Goal: Information Seeking & Learning: Get advice/opinions

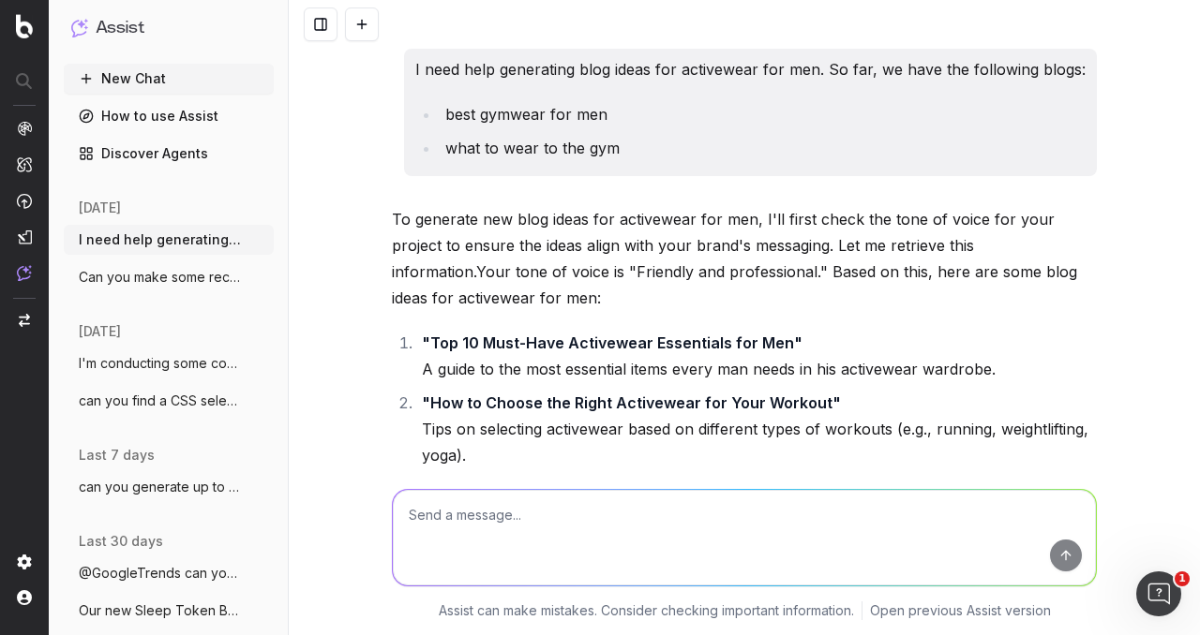
scroll to position [8318, 0]
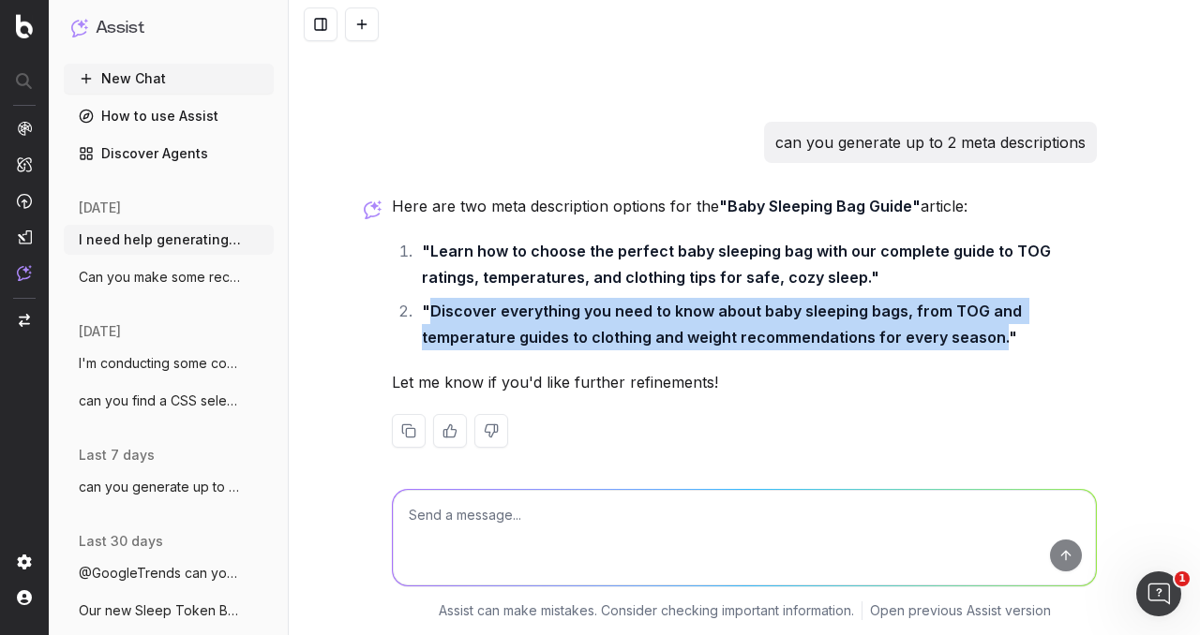
click at [691, 302] on strong ""Discover everything you need to know about baby sleeping bags, from TOG and te…" at bounding box center [724, 324] width 604 height 45
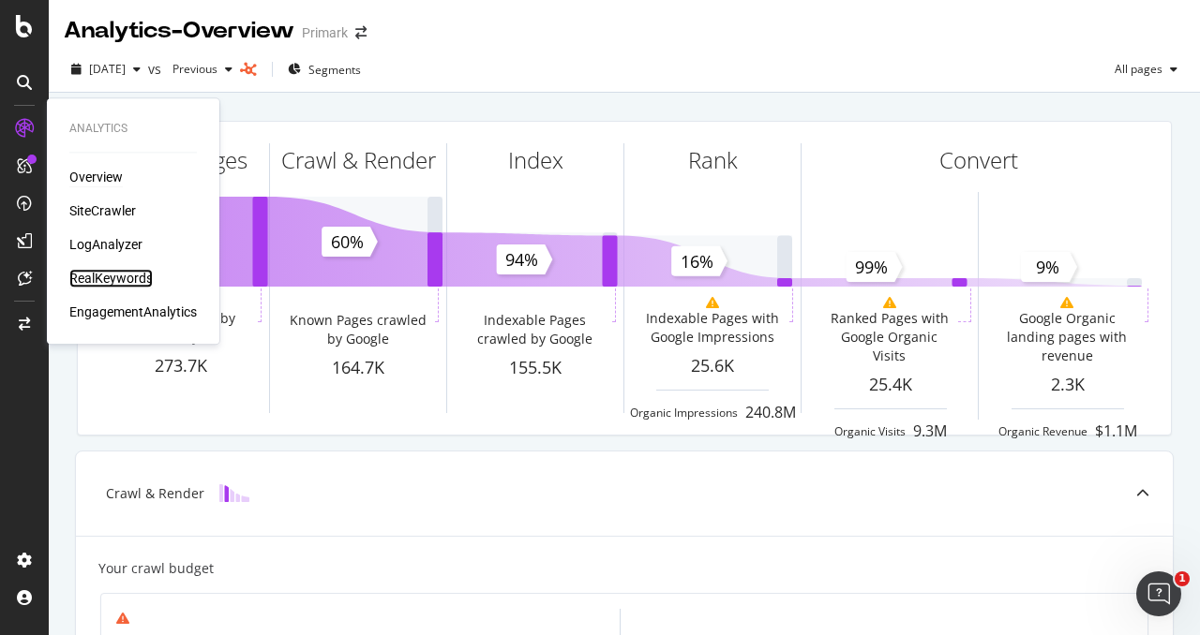
click at [118, 270] on div "RealKeywords" at bounding box center [110, 278] width 83 height 19
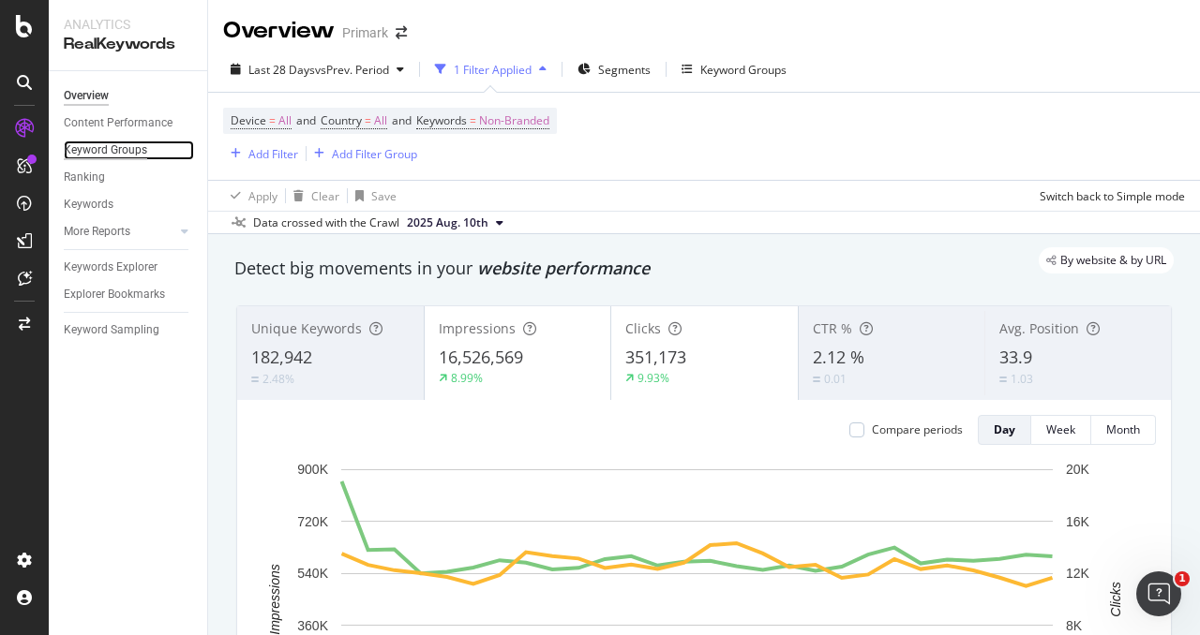
click at [127, 147] on div "Keyword Groups" at bounding box center [105, 151] width 83 height 20
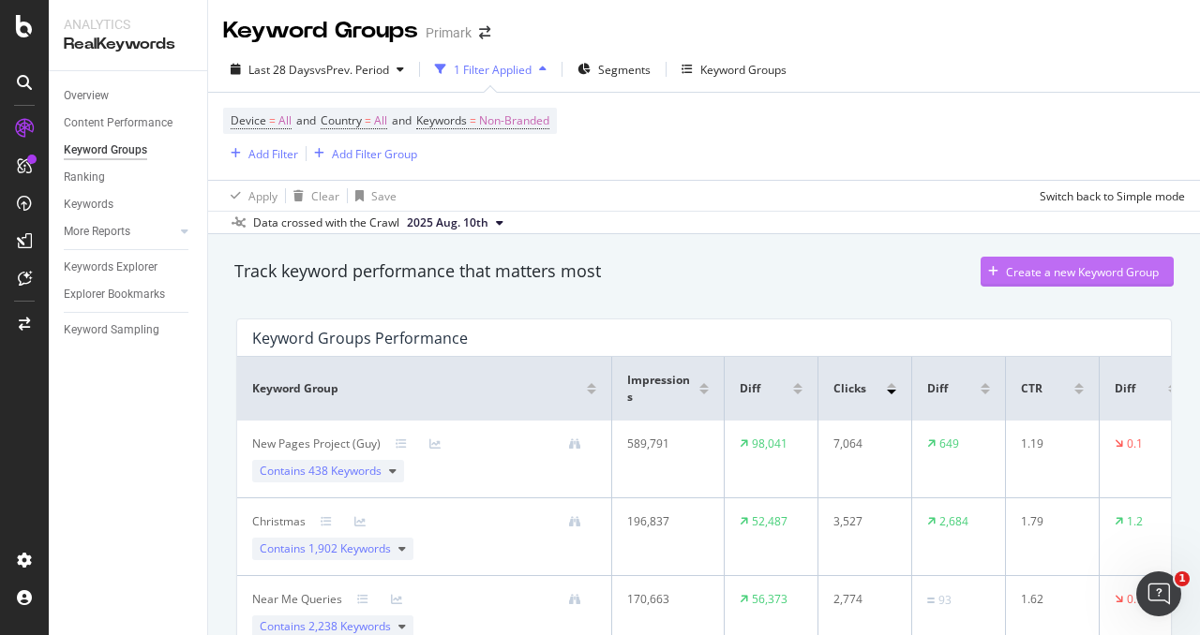
click at [1012, 273] on div "Create a new Keyword Group" at bounding box center [1082, 272] width 153 height 16
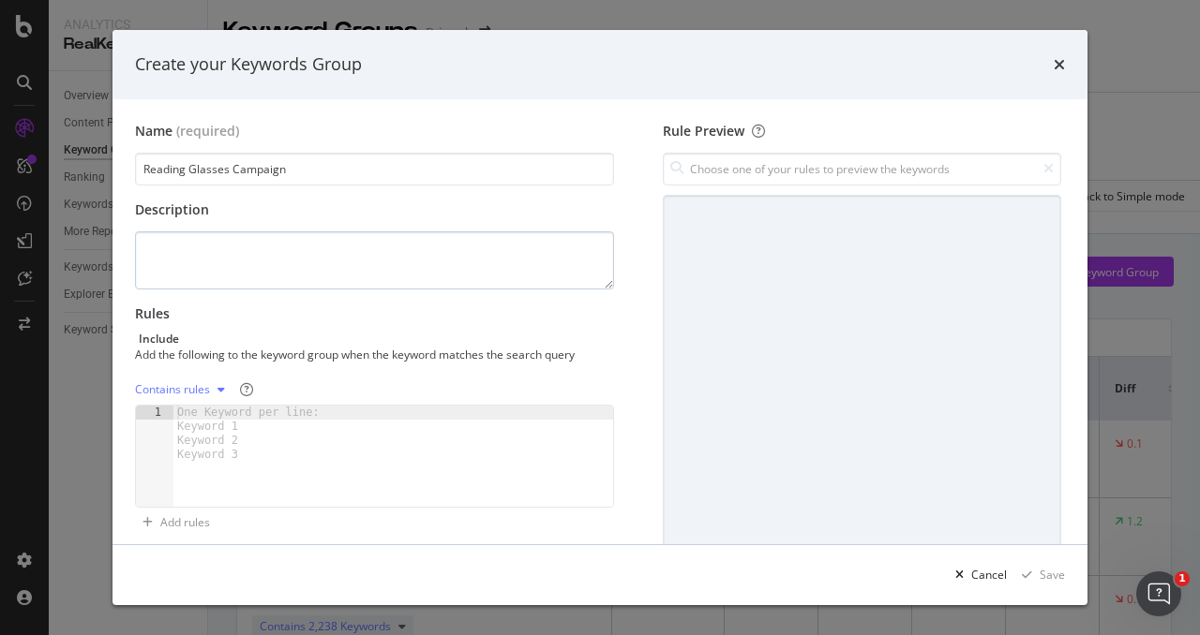
type input "Reading Glasses Campaign"
click at [363, 284] on textarea "modal" at bounding box center [374, 260] width 479 height 58
click at [503, 261] on textarea "Overview of target keywords for Reading Glasses campaign." at bounding box center [374, 260] width 479 height 58
type textarea "Overview of target keywords for Reading Glasses campaign."
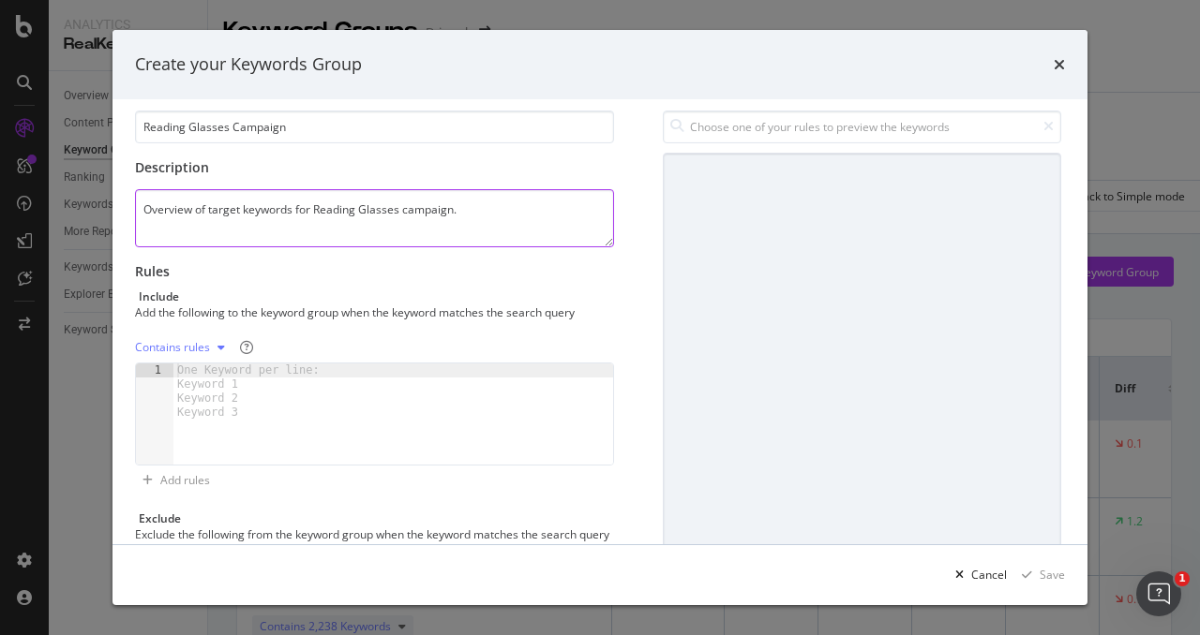
scroll to position [94, 0]
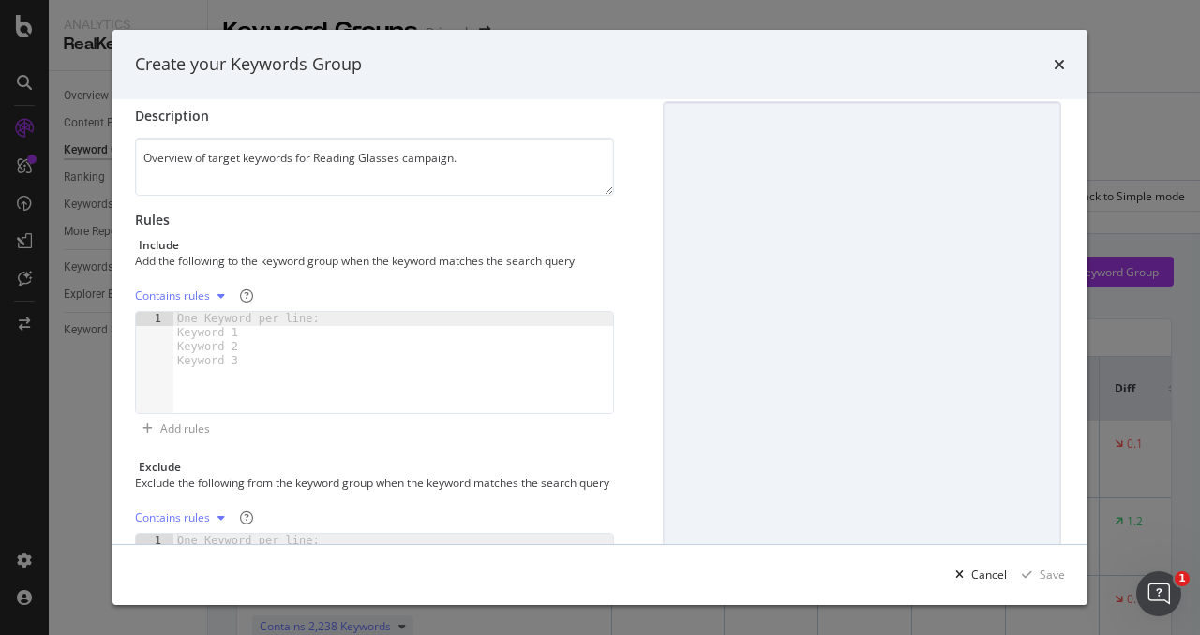
click at [214, 291] on div "modal" at bounding box center [221, 296] width 22 height 11
click at [315, 360] on div "One Keyword per line: Keyword 1 Keyword 2 Keyword 3" at bounding box center [251, 340] width 157 height 56
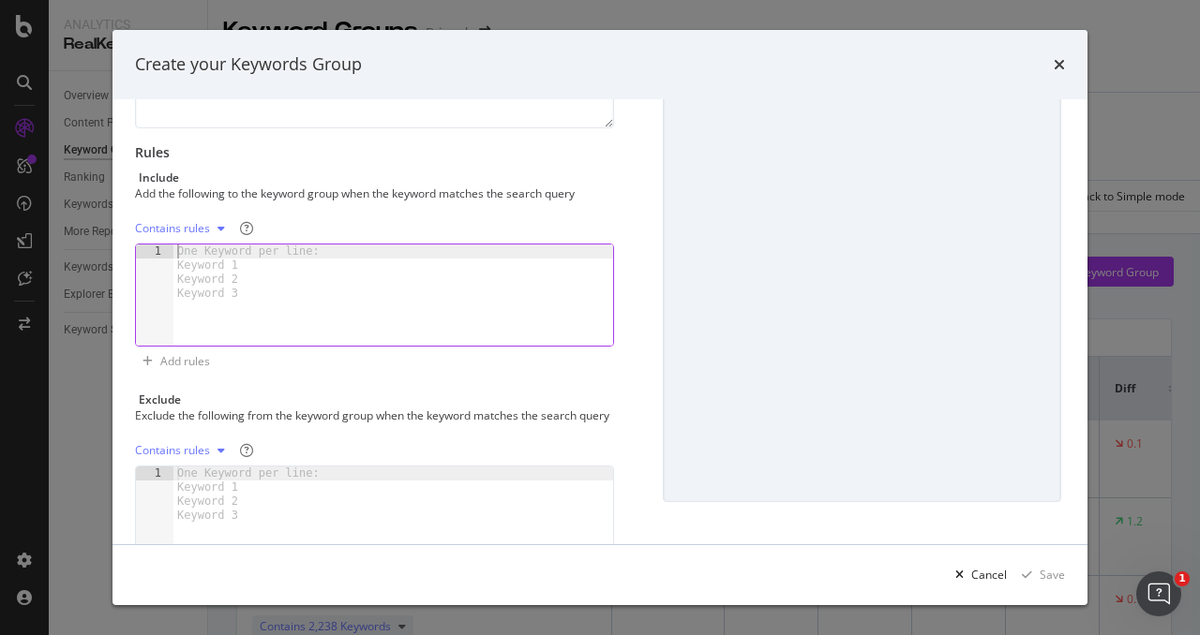
scroll to position [187, 0]
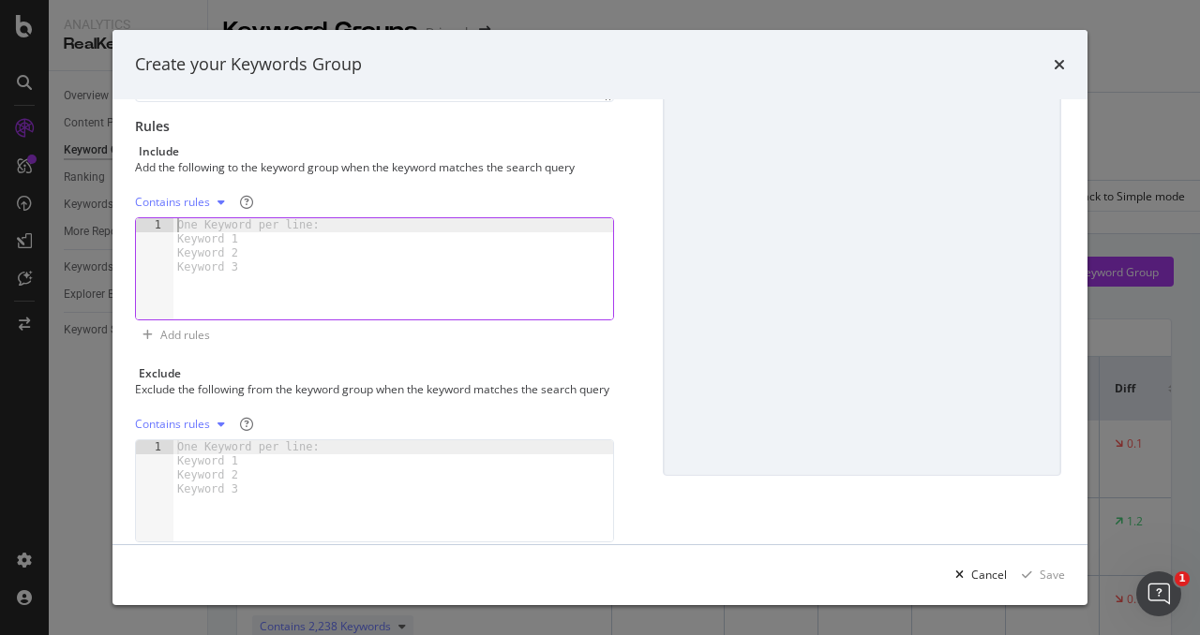
click at [243, 295] on div "modal" at bounding box center [393, 283] width 440 height 130
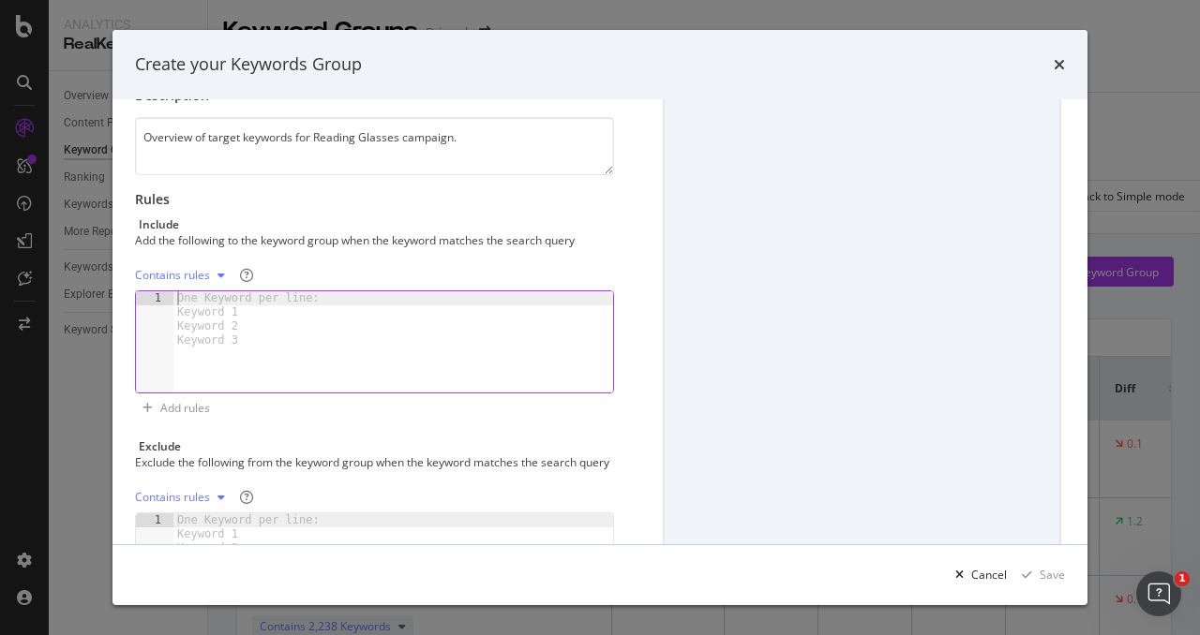
scroll to position [94, 0]
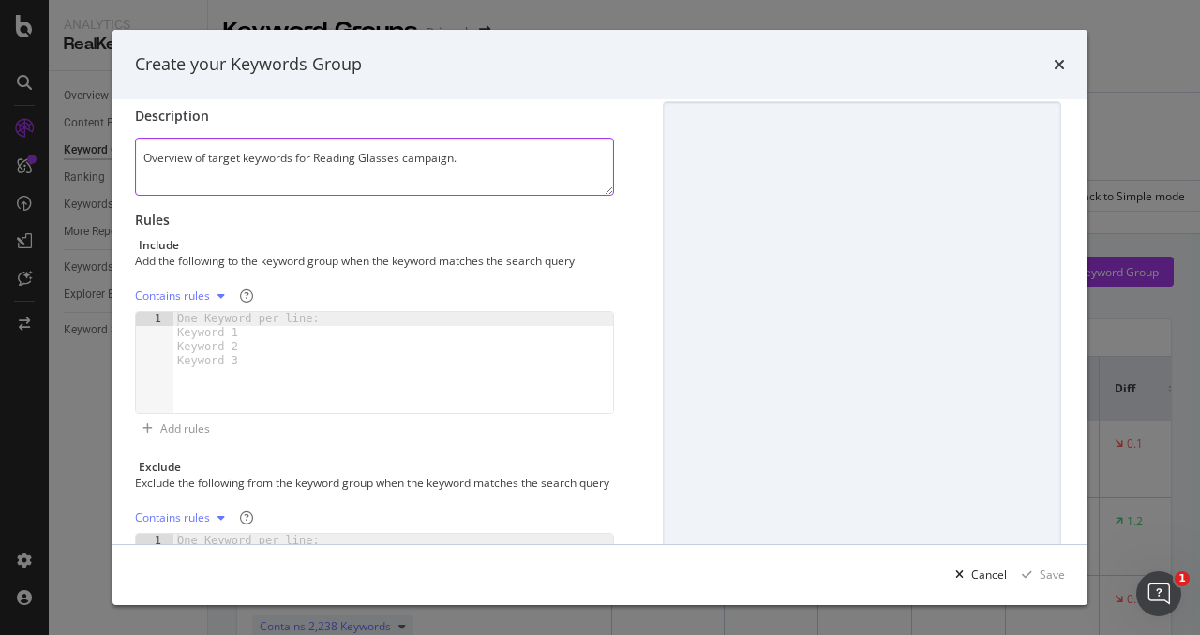
click at [287, 176] on textarea "Overview of target keywords for Reading Glasses campaign." at bounding box center [374, 167] width 479 height 58
click at [226, 344] on div "One Keyword per line: Keyword 1 Keyword 2 Keyword 3" at bounding box center [251, 340] width 157 height 56
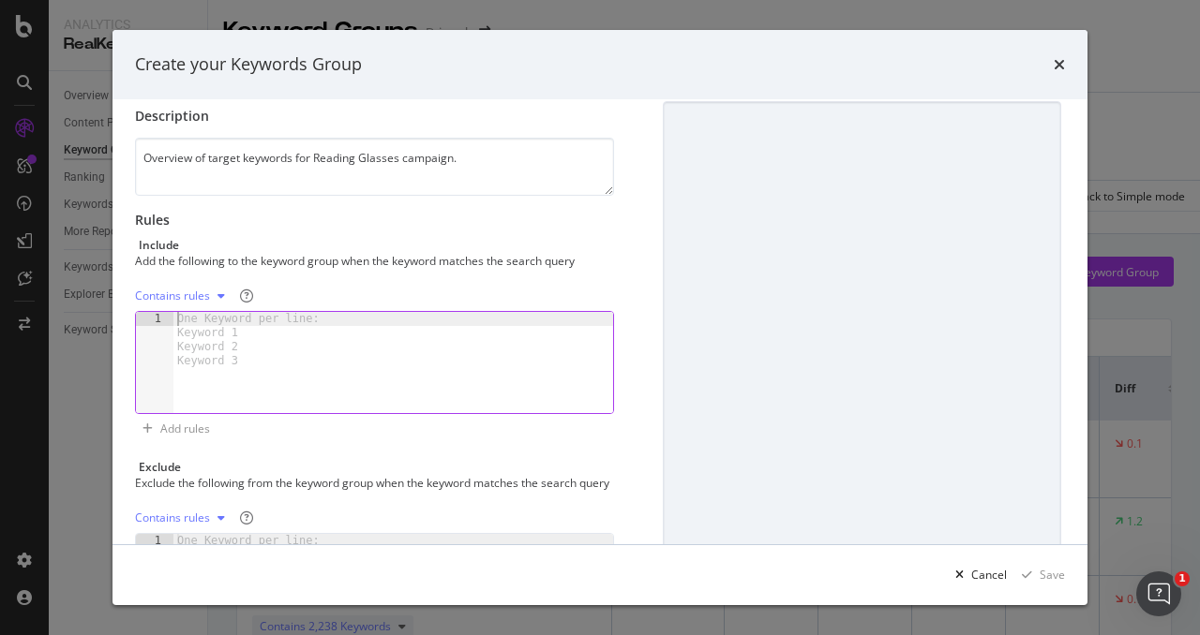
paste textarea "trendy reading glasses"
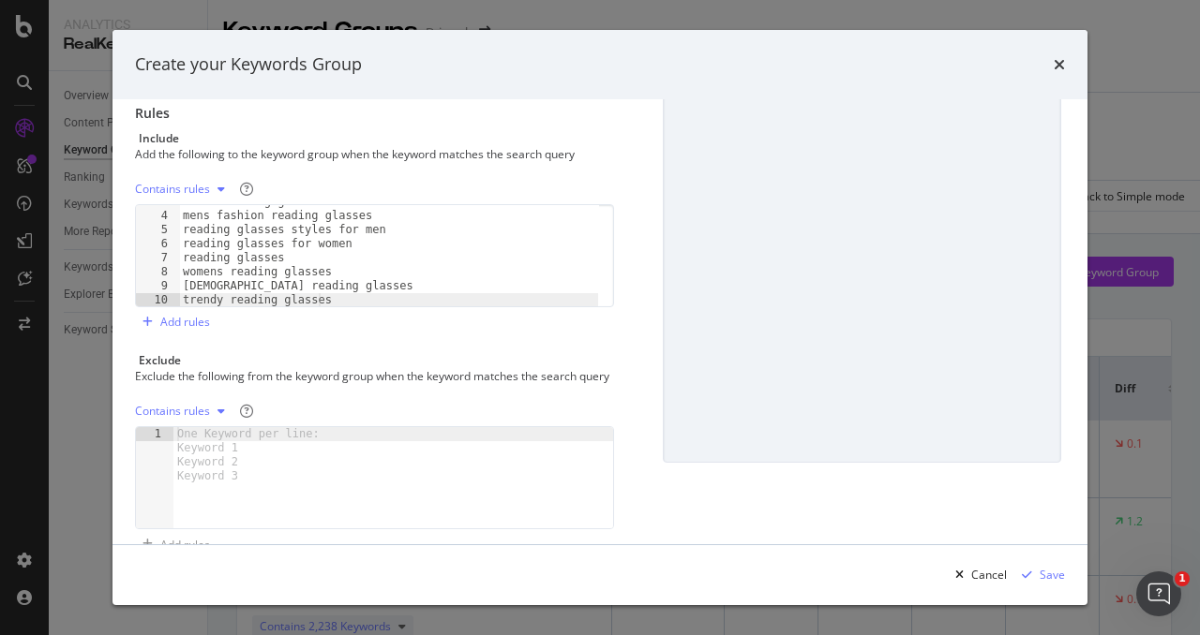
scroll to position [159, 0]
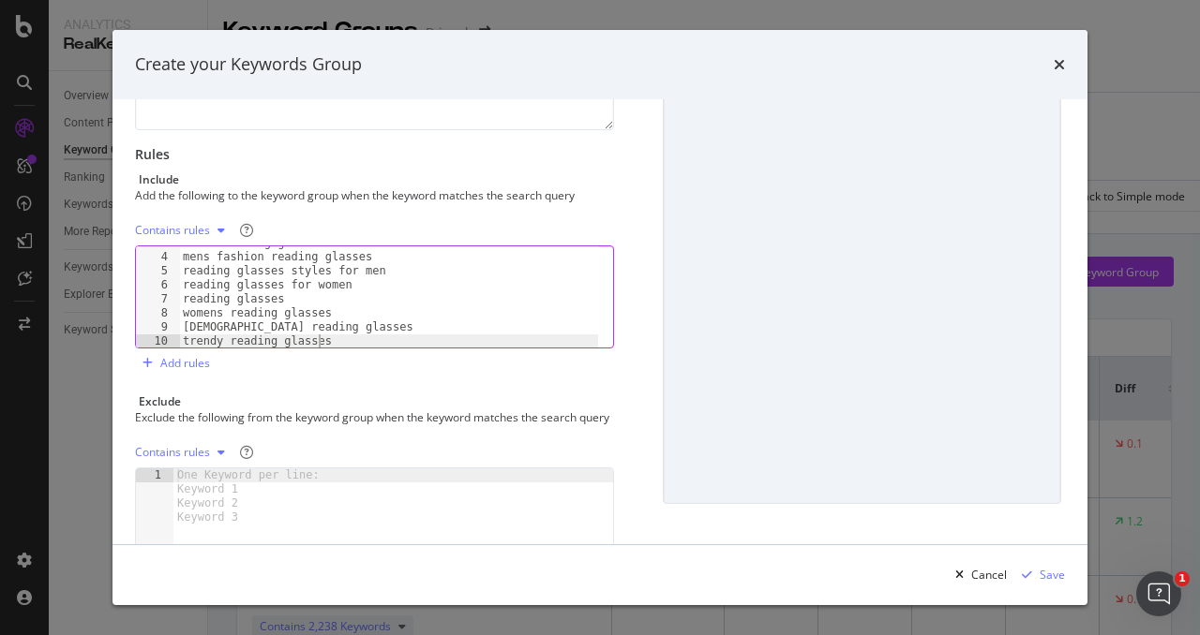
click at [326, 340] on div "men's reading glasses mens fashion reading glasses reading glasses styles for m…" at bounding box center [388, 301] width 419 height 130
paste textarea "women's"
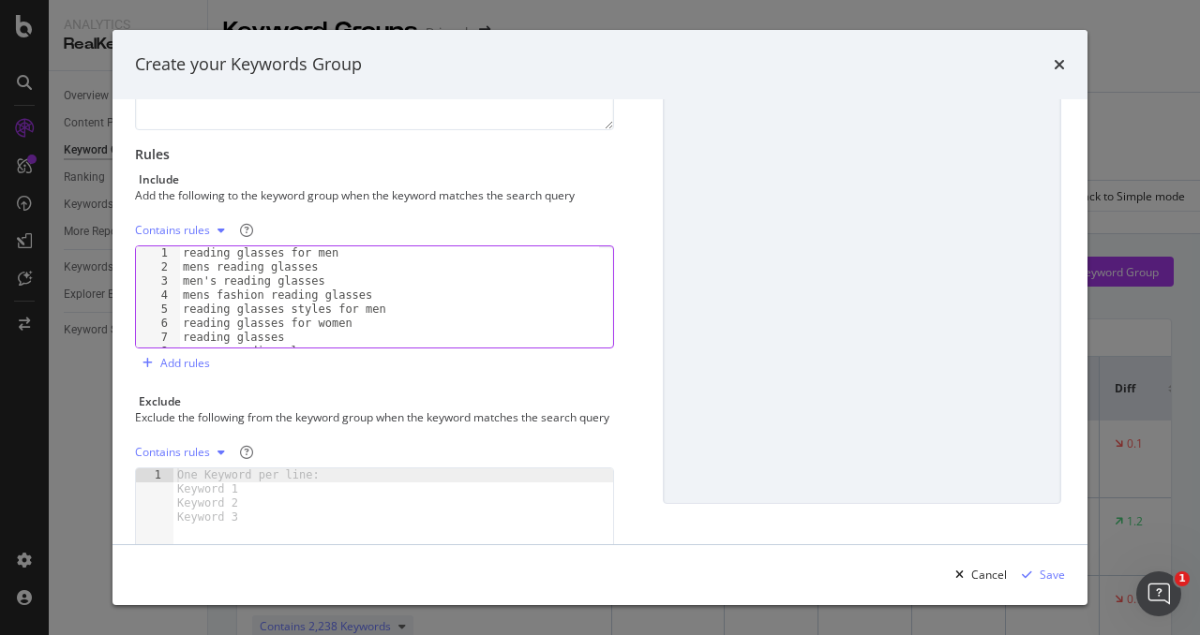
scroll to position [56, 0]
click at [317, 321] on div "reading glasses styles for men reading glasses for women reading glasses womens…" at bounding box center [388, 311] width 419 height 130
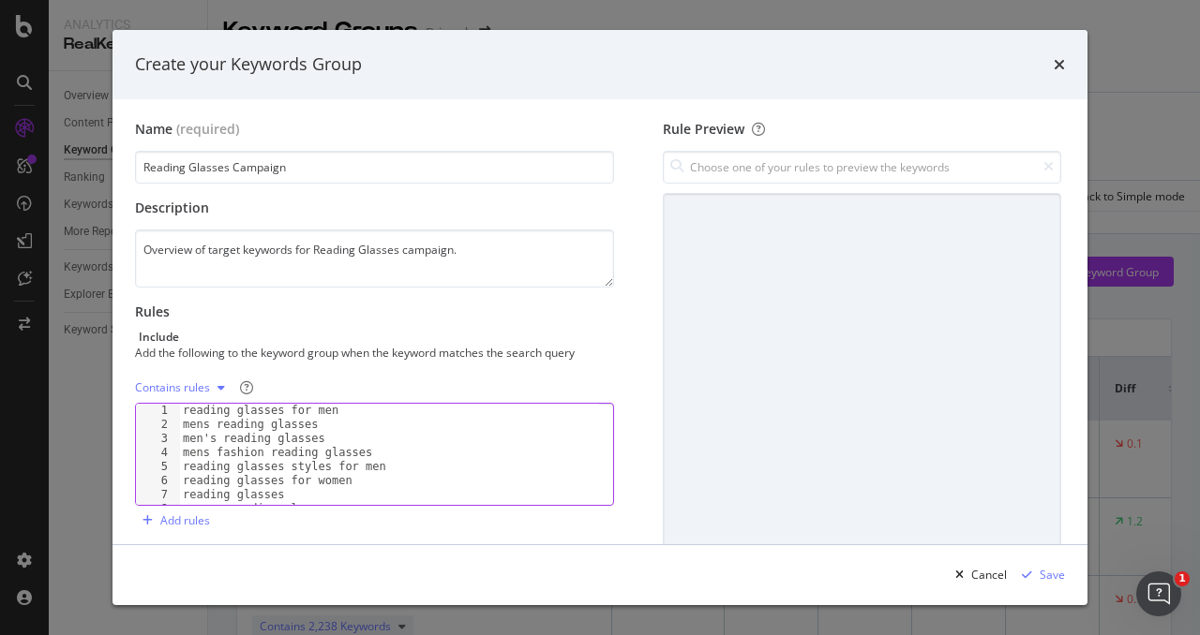
scroll to position [0, 0]
type textarea "0.5 reading glasses"
click at [1046, 571] on div "Save" at bounding box center [1051, 575] width 25 height 16
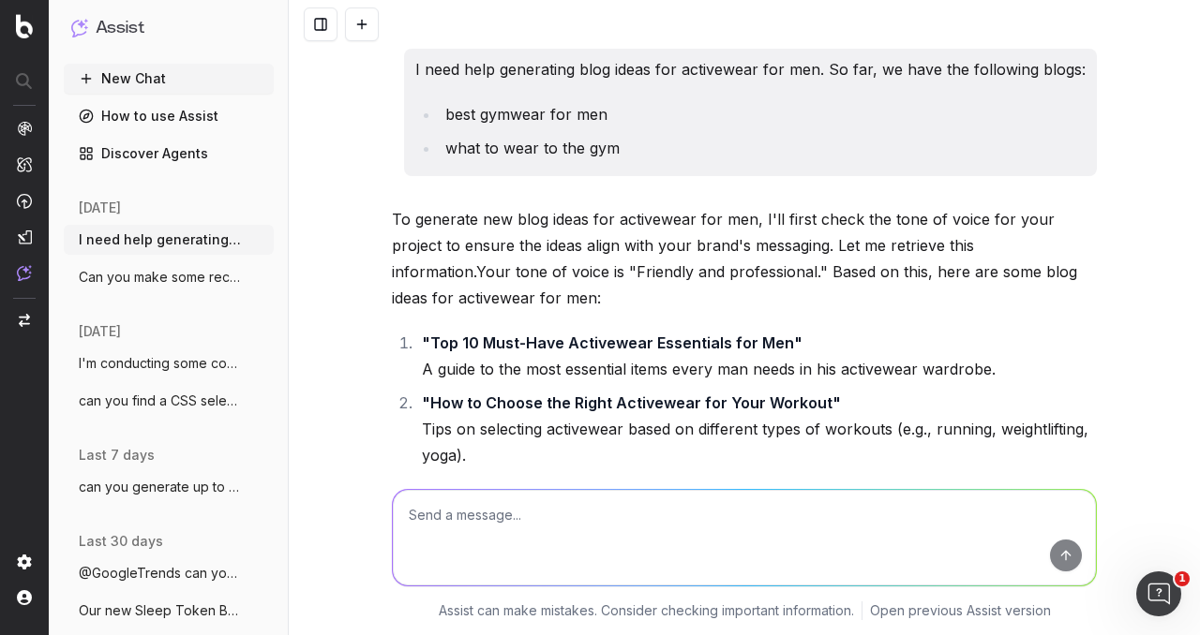
scroll to position [8318, 0]
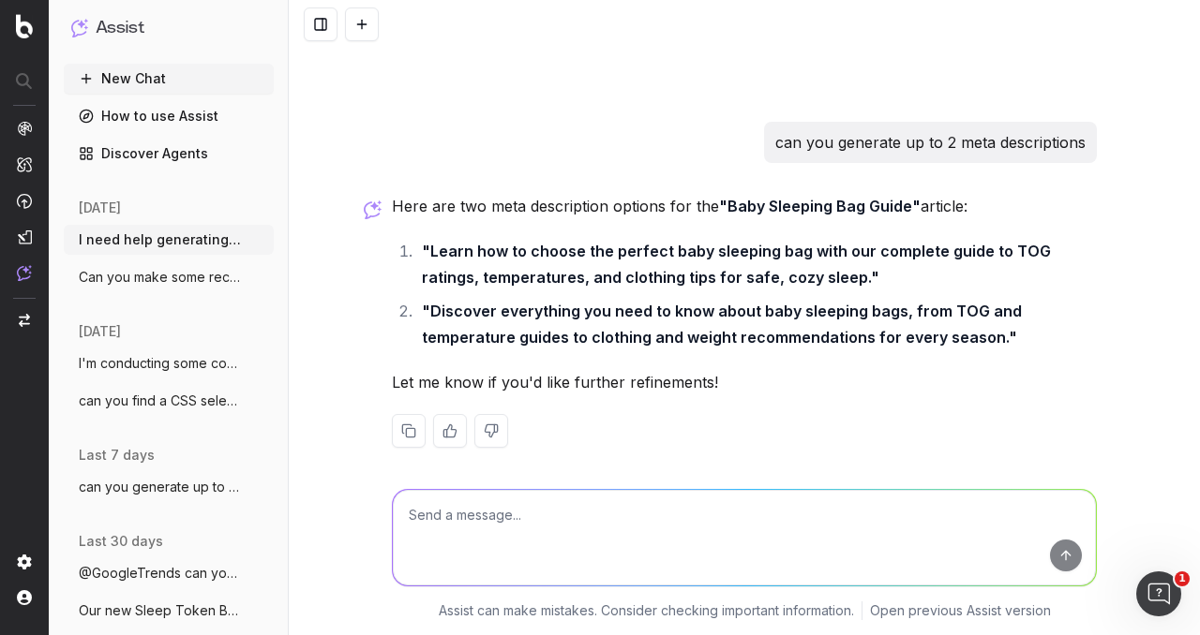
click at [141, 368] on span "I'm conducting some competitor research" at bounding box center [161, 363] width 165 height 19
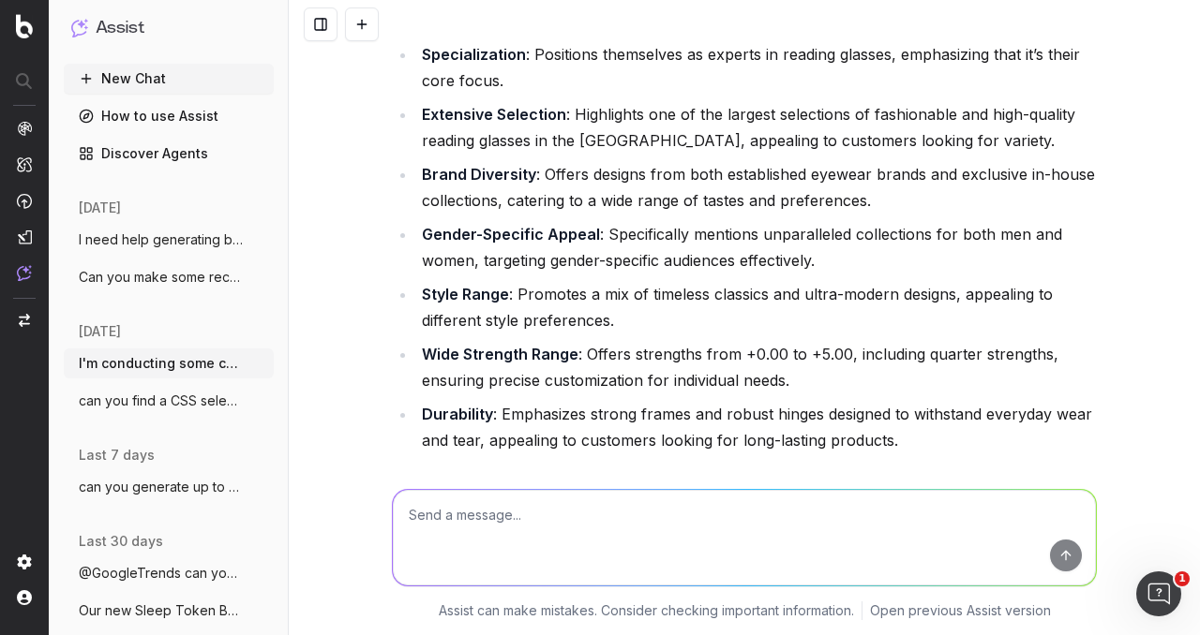
scroll to position [2101, 0]
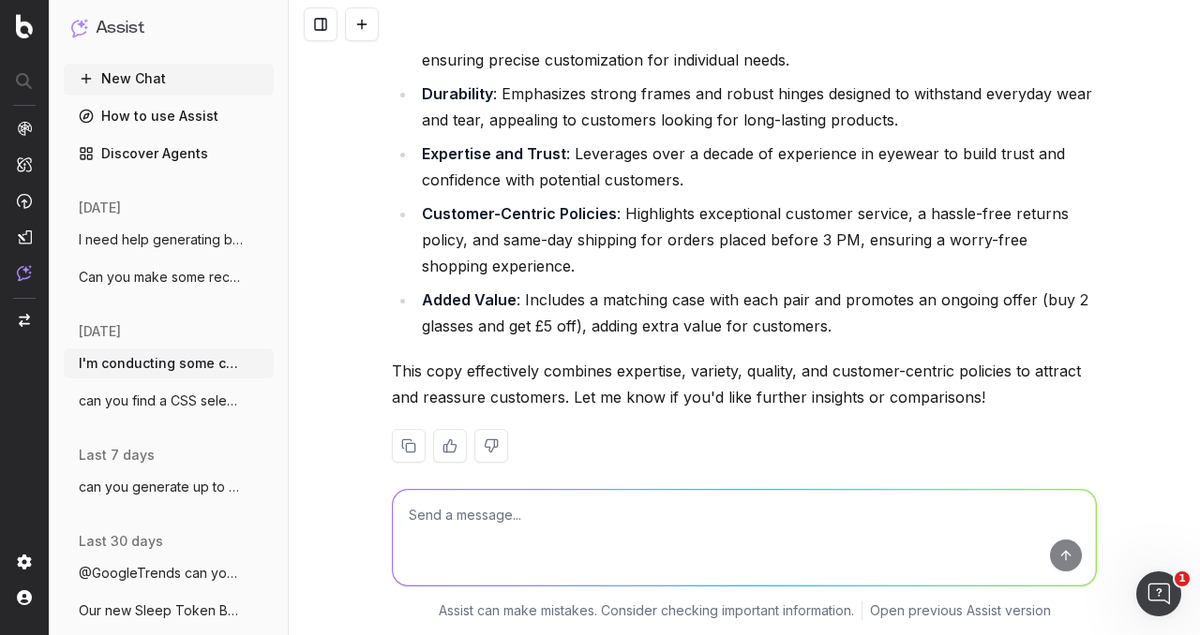
click at [533, 506] on textarea at bounding box center [744, 538] width 703 height 96
paste textarea "Scan your favourite books and scroll on your devices comfortably with men’s rea…"
type textarea "can you summarise succicntly in bullet points this competitors copy: Scan your …"
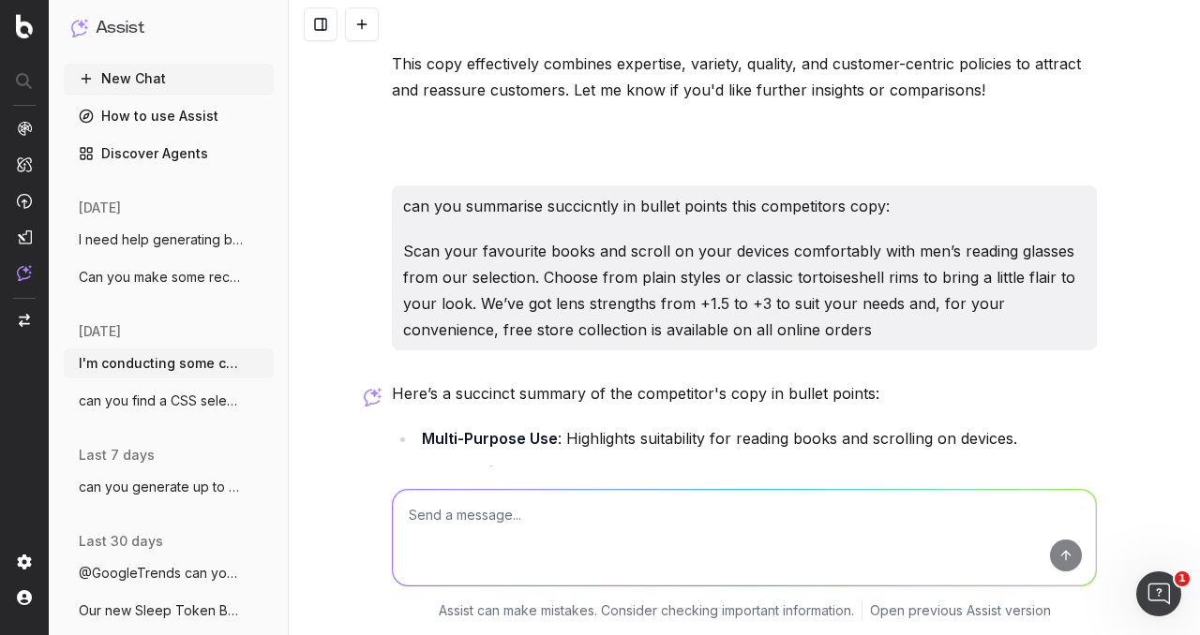
scroll to position [2596, 0]
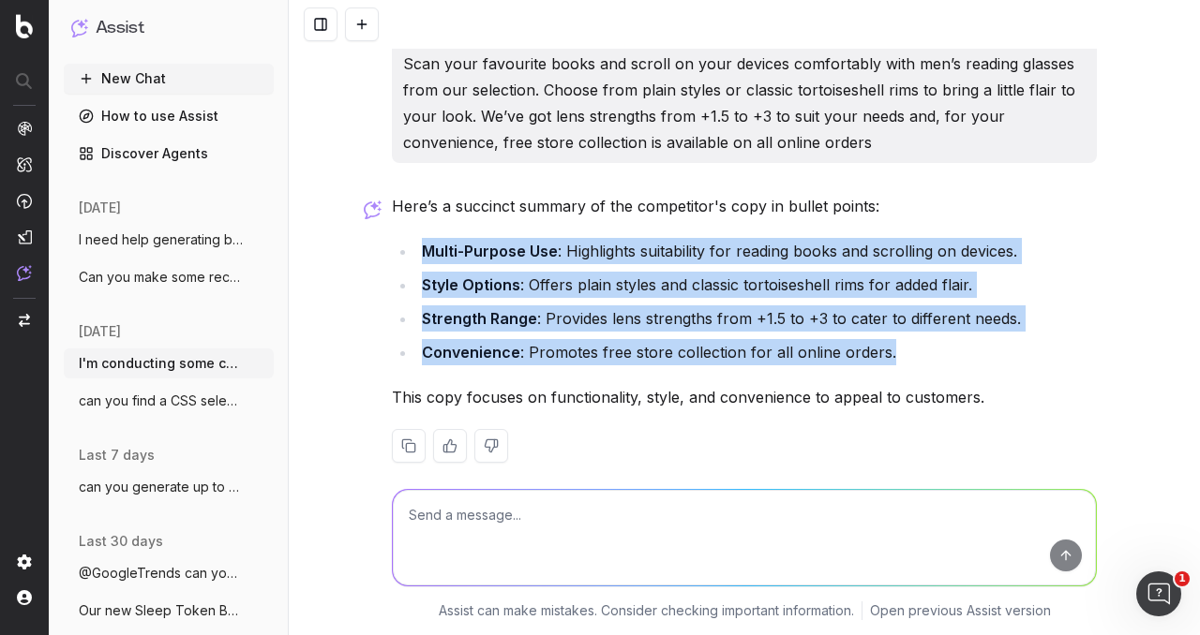
drag, startPoint x: 412, startPoint y: 221, endPoint x: 896, endPoint y: 324, distance: 494.4
click at [896, 324] on ul "Multi-Purpose Use : Highlights suitability for reading books and scrolling on d…" at bounding box center [744, 301] width 705 height 127
copy ul "Multi-Purpose Use : Highlights suitability for reading books and scrolling on d…"
click at [439, 510] on textarea at bounding box center [744, 538] width 703 height 96
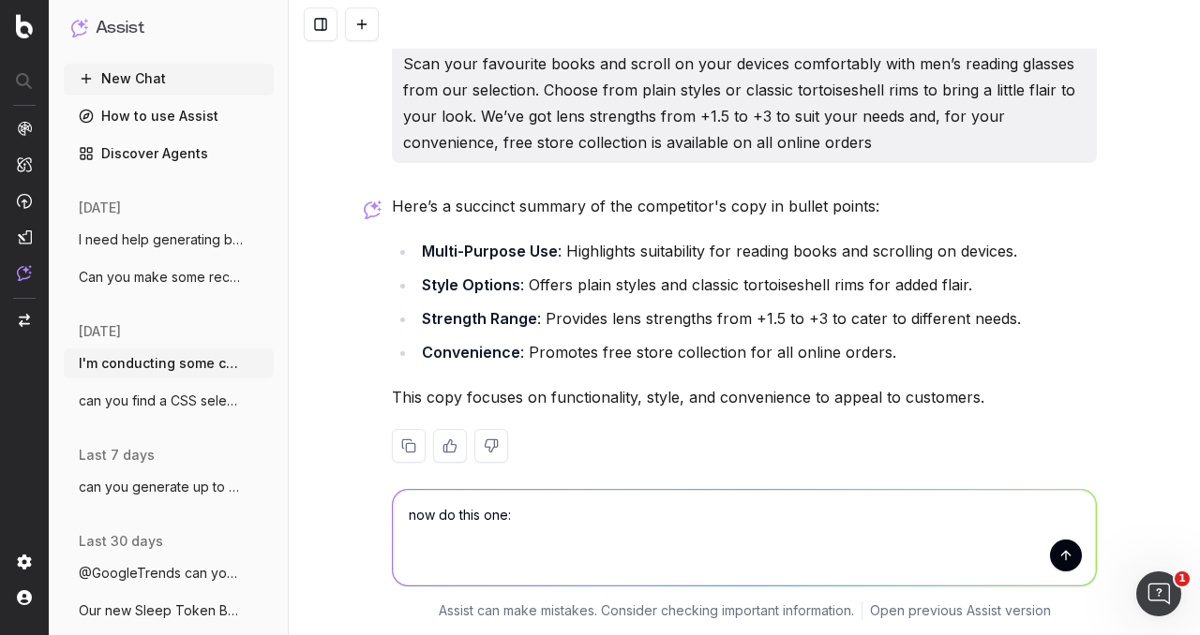
paste textarea "Shop our selection of reading glasses, available to purchase without a prescrip…"
type textarea "now do this one: Shop our selection of reading glasses, available to purchase w…"
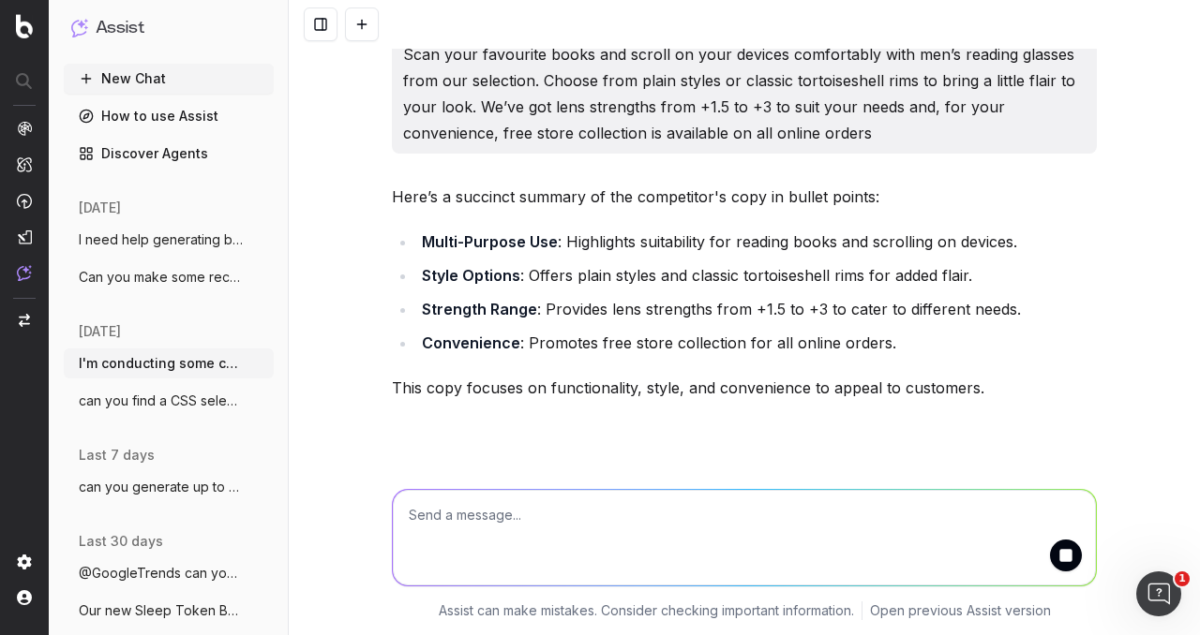
scroll to position [2772, 0]
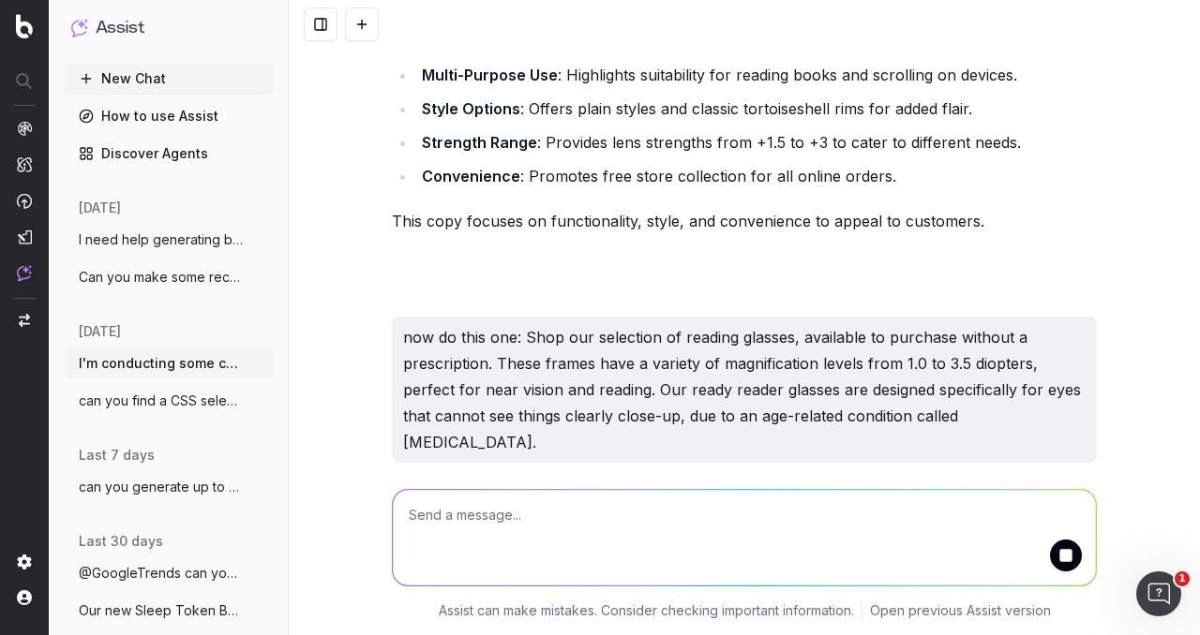
click at [888, 493] on div "thinking …" at bounding box center [744, 506] width 705 height 26
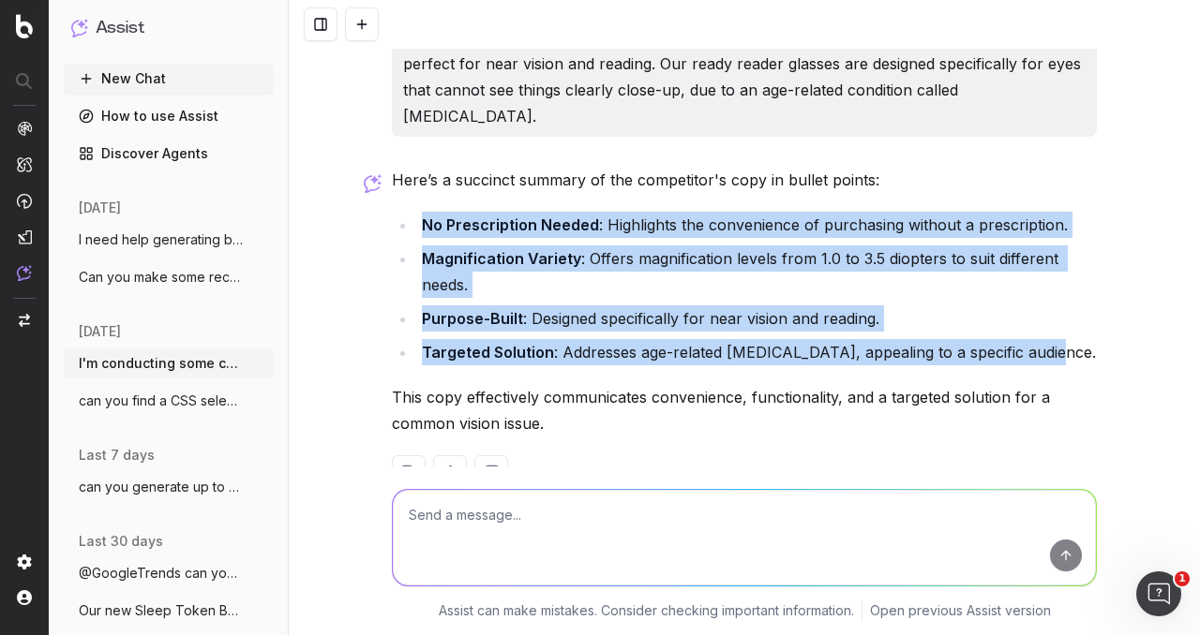
drag, startPoint x: 412, startPoint y: 171, endPoint x: 1057, endPoint y: 301, distance: 657.6
click at [1057, 301] on ul "No Prescription Needed : Highlights the convenience of purchasing without a pre…" at bounding box center [744, 289] width 705 height 154
copy ul "No Prescription Needed : Highlights the convenience of purchasing without a pre…"
click at [504, 501] on textarea at bounding box center [744, 538] width 703 height 96
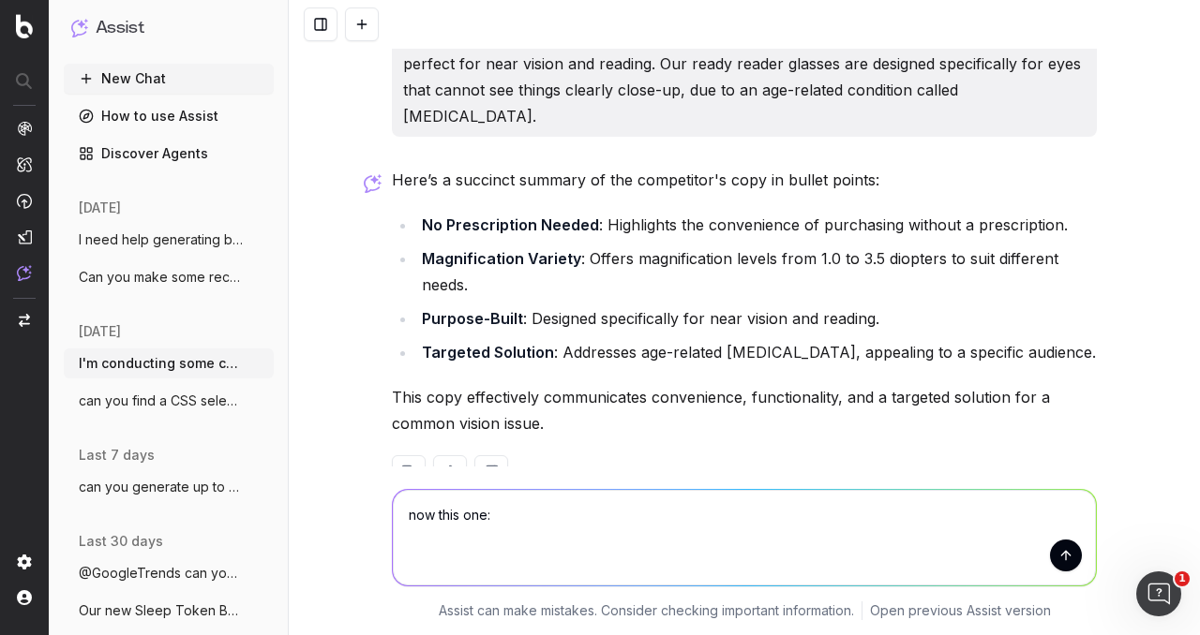
paste textarea "Read in comfort and style with our women's reading glasses. From chic modern fr…"
type textarea "now this one: Read in comfort and style with our women's reading glasses. From …"
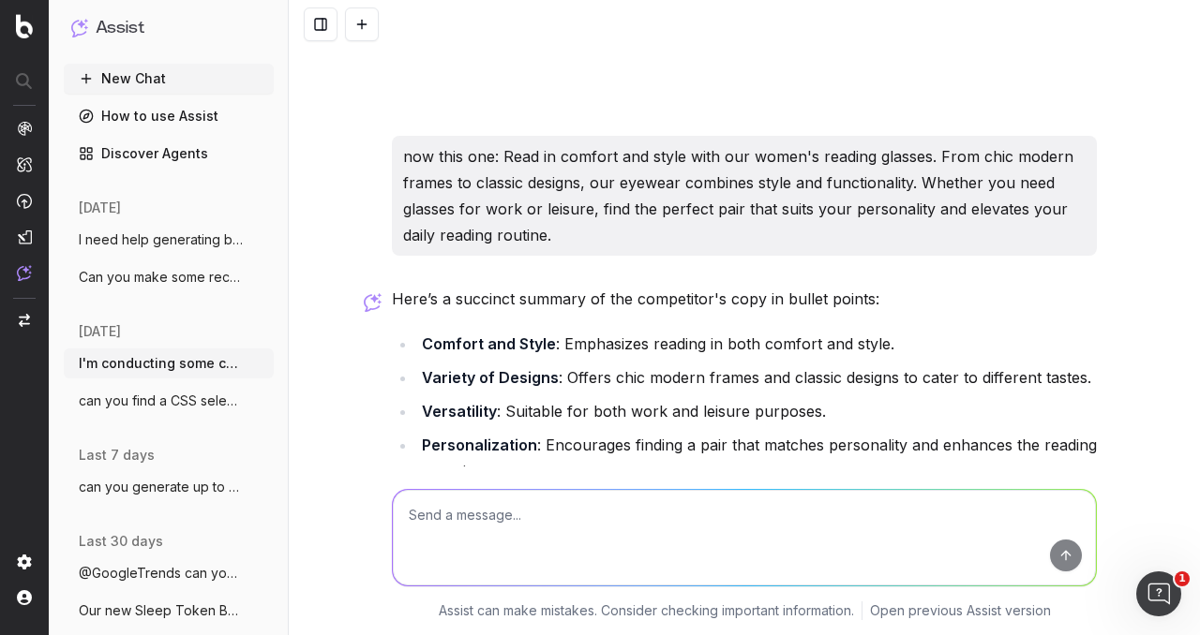
scroll to position [3481, 0]
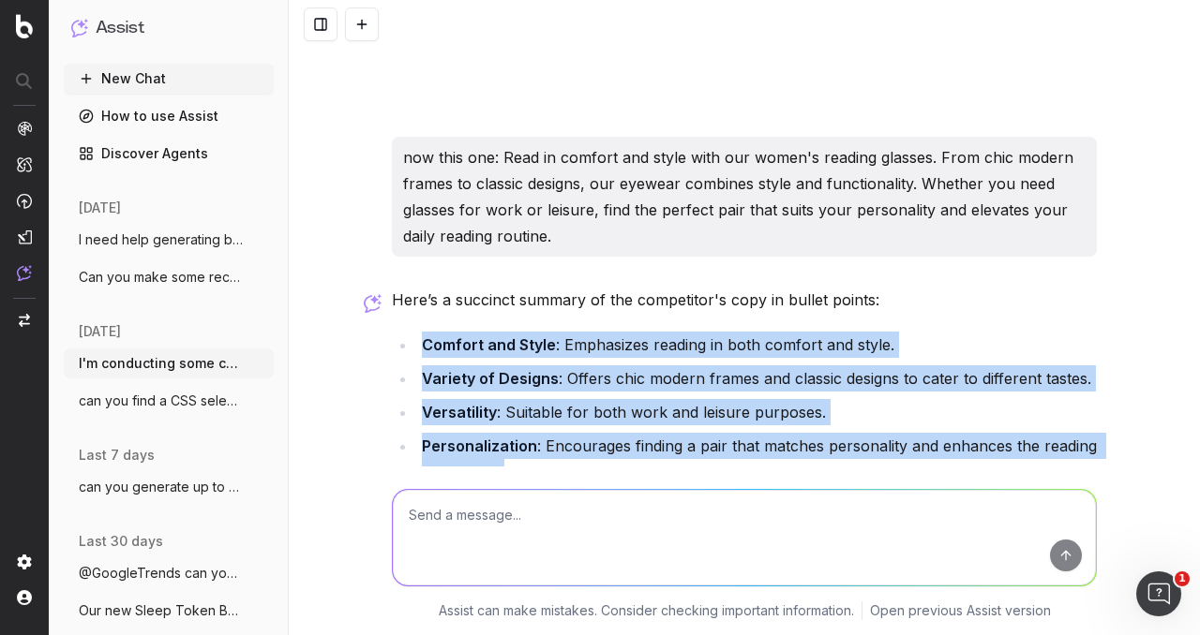
drag, startPoint x: 413, startPoint y: 284, endPoint x: 514, endPoint y: 411, distance: 162.2
click at [514, 411] on ul "Comfort and Style : Emphasizes reading in both comfort and style. Variety of De…" at bounding box center [744, 409] width 705 height 154
copy ul "Comfort and Style : Emphasizes reading in both comfort and style. Variety of De…"
click at [671, 532] on textarea at bounding box center [744, 538] width 703 height 96
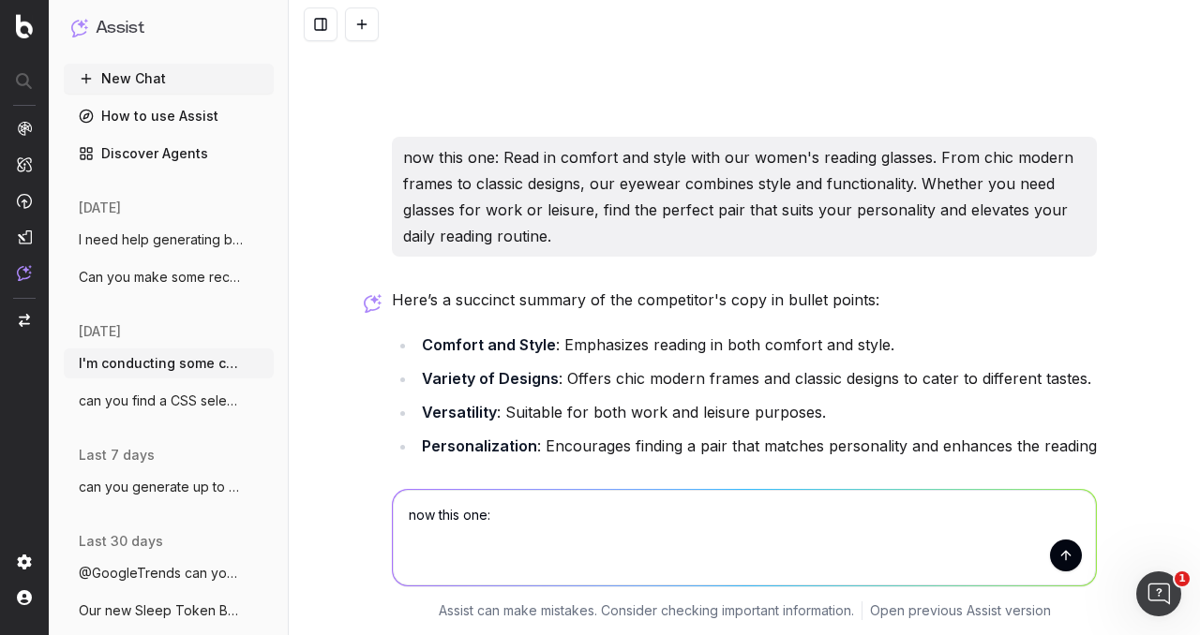
paste textarea ""London Mole's reading glasses collection: style meets function Welcome to Lond…"
type textarea "now this one: "London Mole's reading glasses collection: style meets function W…"
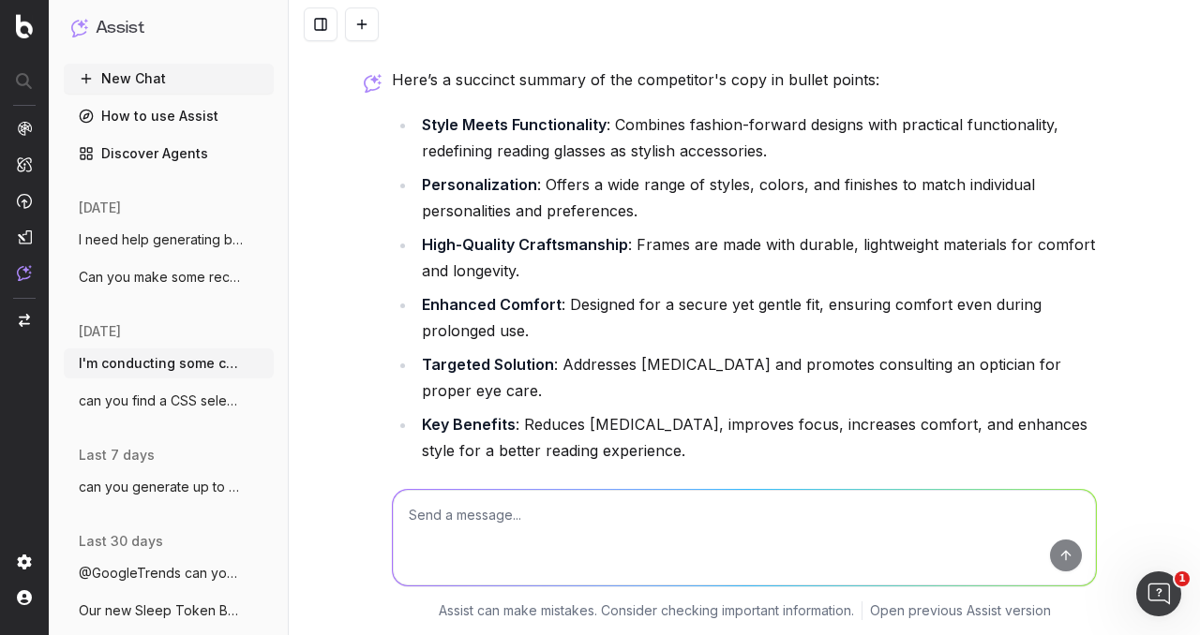
scroll to position [5801, 0]
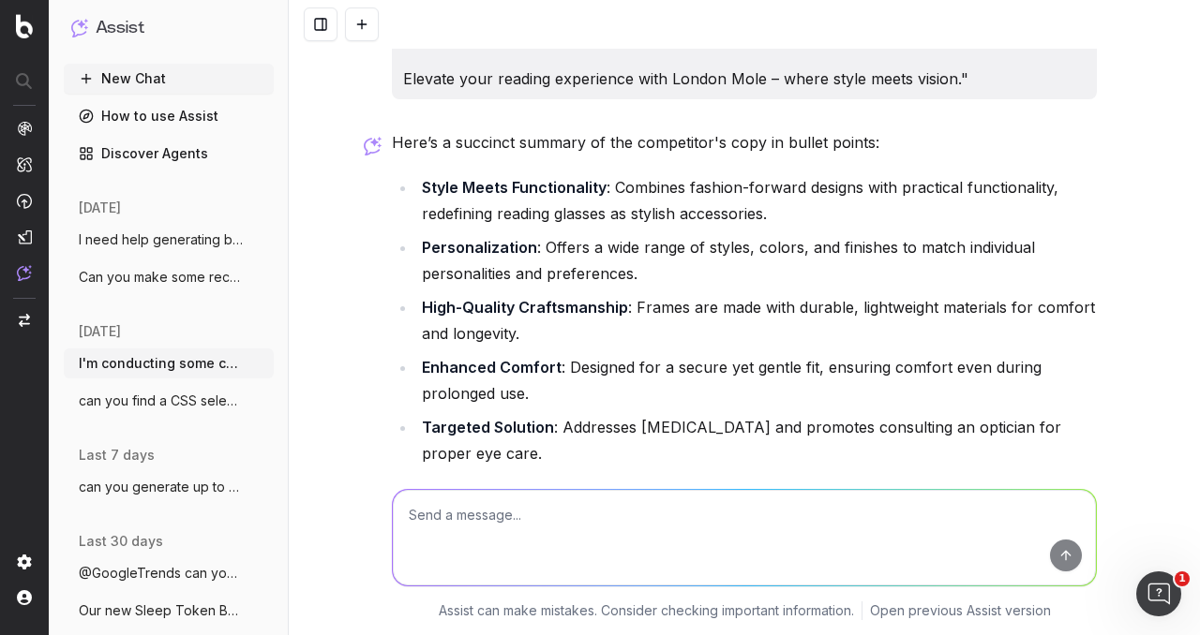
click at [470, 298] on strong "High-Quality Craftsmanship" at bounding box center [525, 307] width 206 height 19
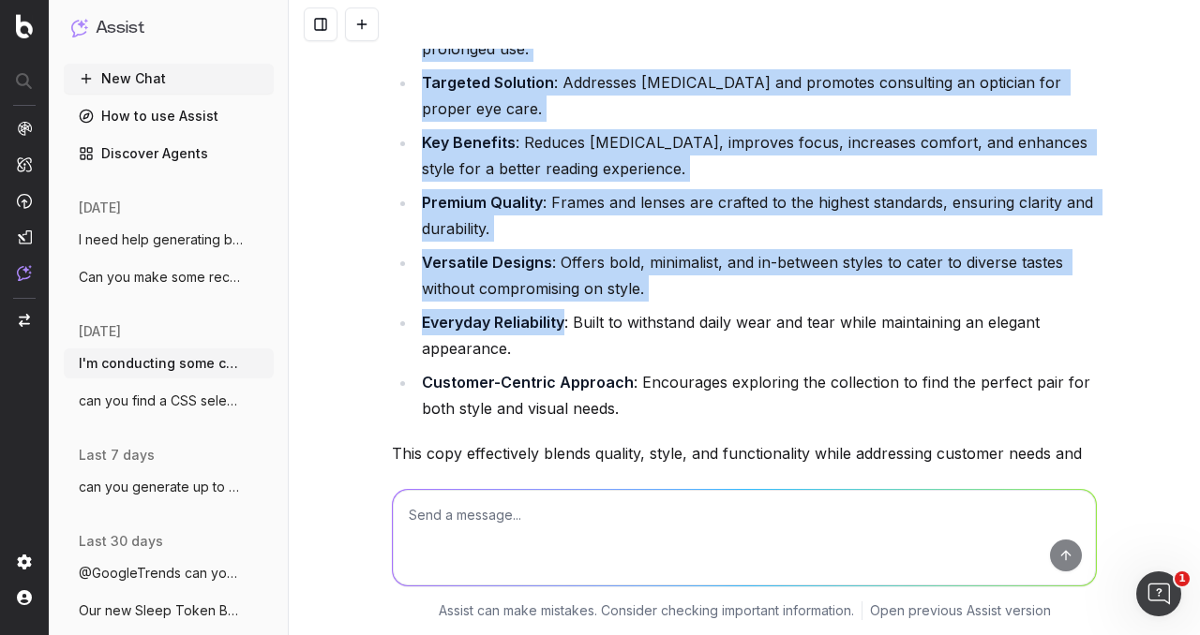
scroll to position [6176, 0]
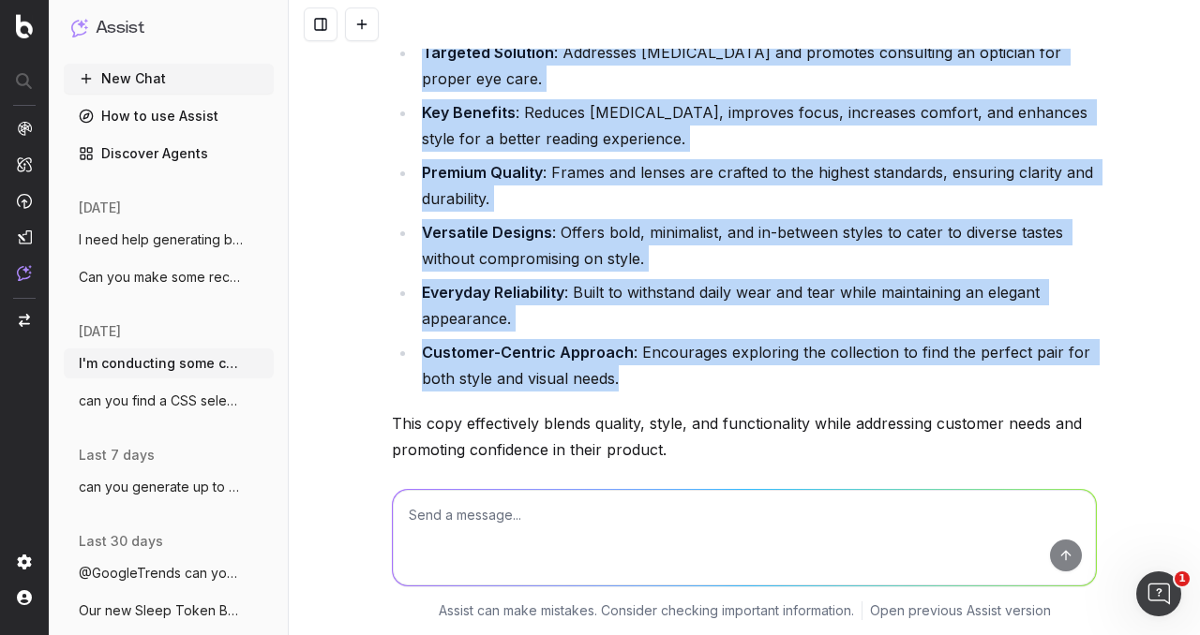
drag, startPoint x: 418, startPoint y: 104, endPoint x: 615, endPoint y: 292, distance: 272.4
click at [615, 292] on ul "Style Meets Functionality : Combines fashion-forward designs with practical fun…" at bounding box center [744, 95] width 705 height 592
copy ul "Style Meets Functionality : Combines fashion-forward designs with practical fun…"
click at [504, 516] on textarea at bounding box center [744, 538] width 703 height 96
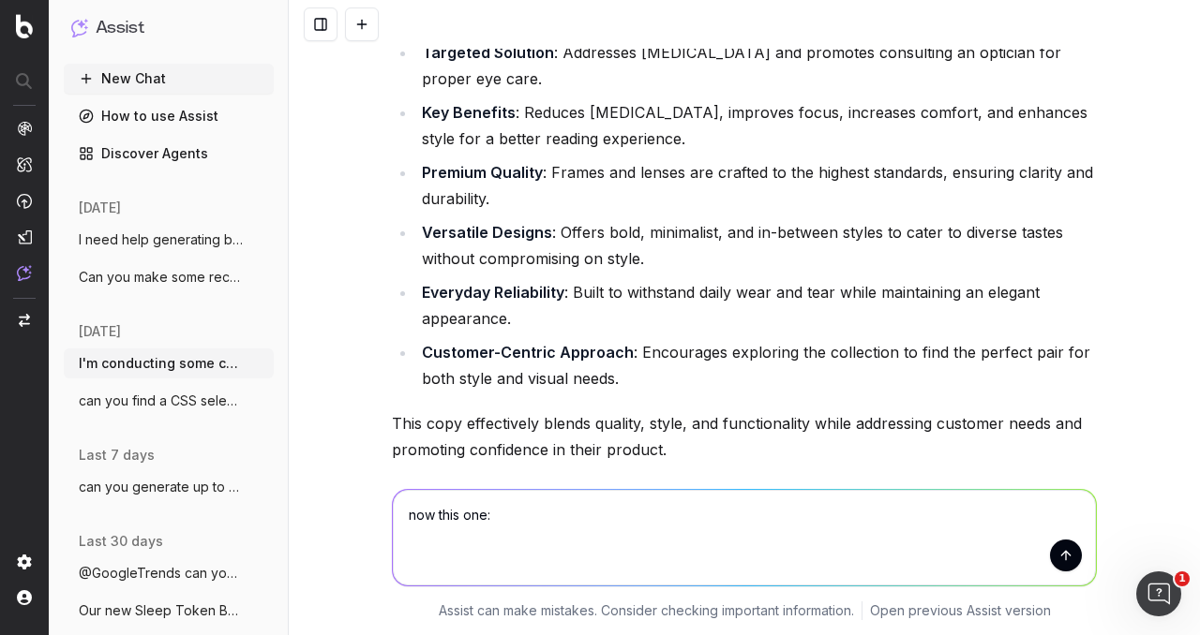
paste textarea ""Cheap Reading Glasses at B&M Stores If you need to wear reading glasses in ord…"
type textarea "now this one: "Cheap Reading Glasses at B&M Stores If you need to wear reading …"
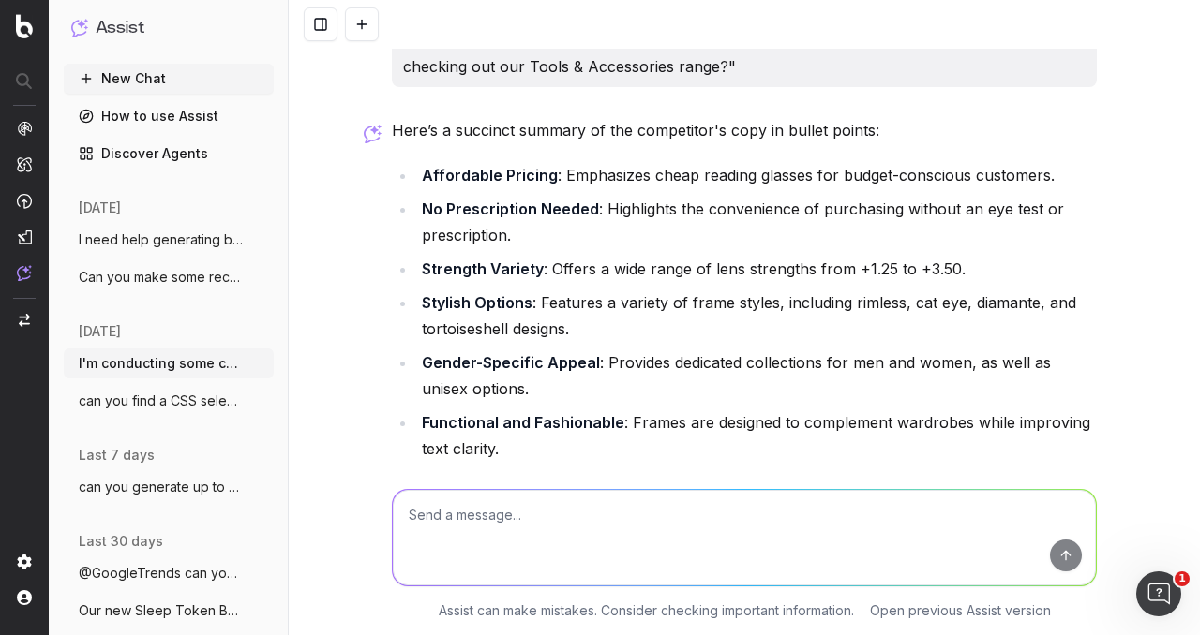
scroll to position [7284, 0]
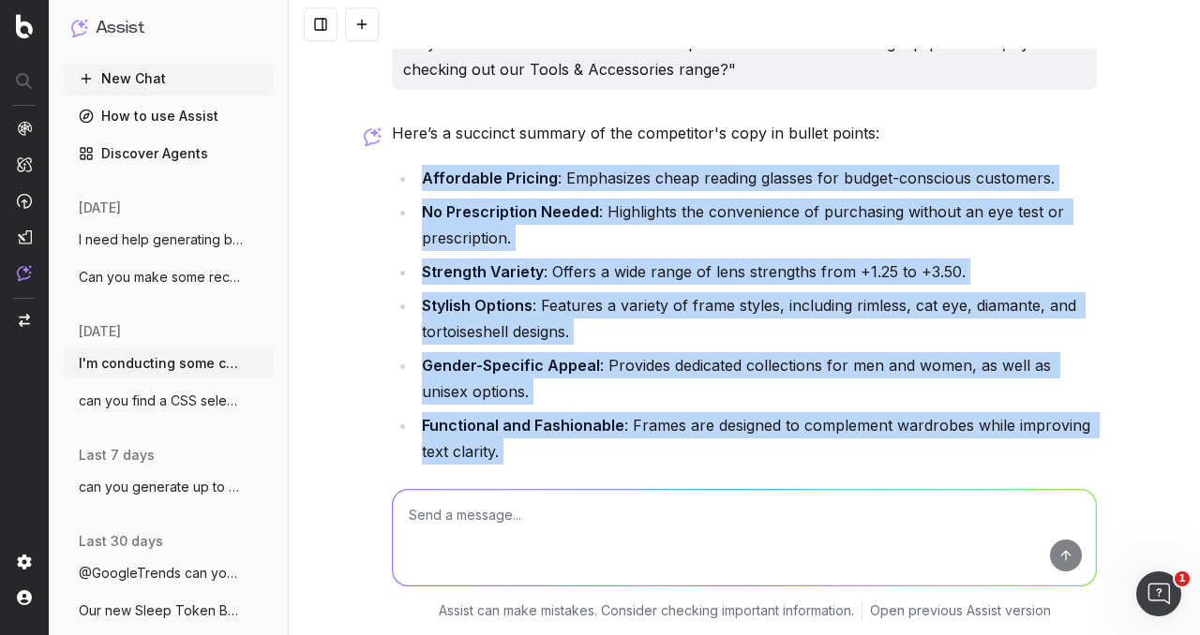
drag, startPoint x: 427, startPoint y: 95, endPoint x: 510, endPoint y: 429, distance: 344.6
click at [510, 429] on ul "Affordable Pricing : Emphasizes cheap reading glasses for budget-conscious cust…" at bounding box center [744, 345] width 705 height 360
copy ul "Affordable Pricing : Emphasizes cheap reading glasses for budget-conscious cust…"
click at [843, 352] on li "Gender-Specific Appeal : Provides dedicated collections for men and women, as w…" at bounding box center [756, 378] width 680 height 52
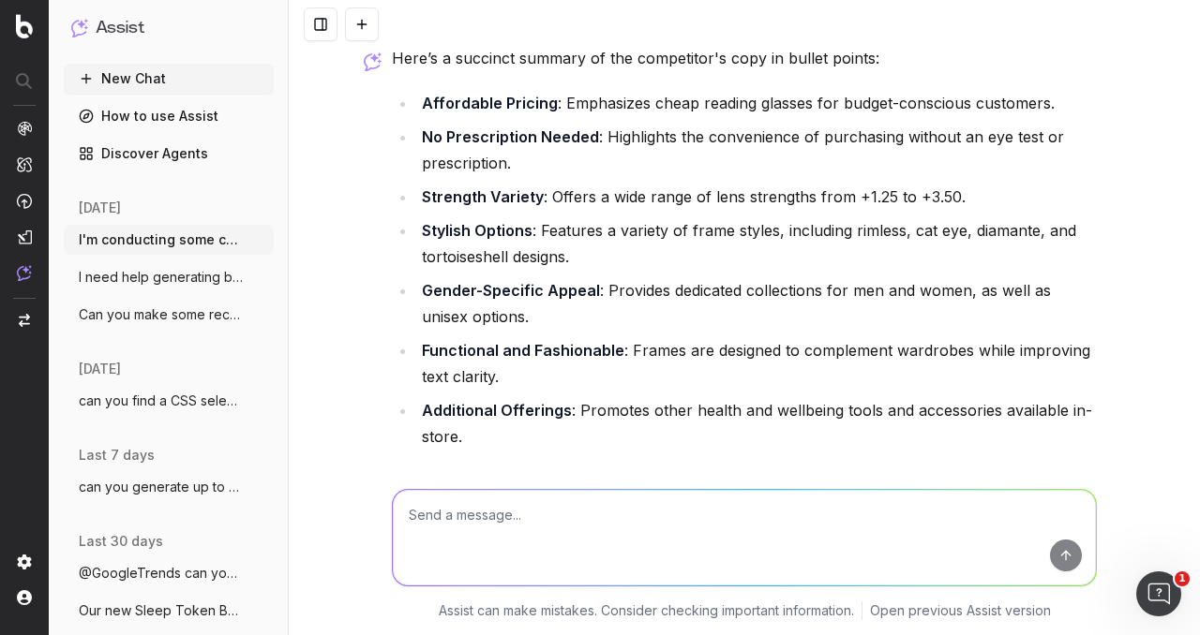
scroll to position [7390, 0]
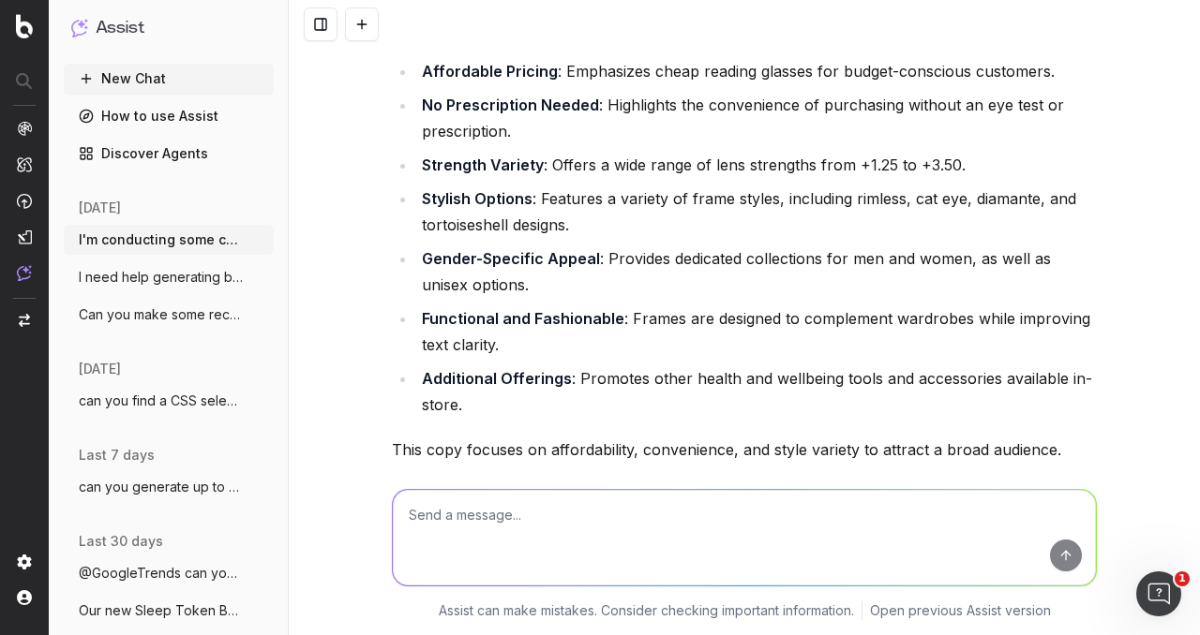
click at [469, 504] on textarea at bounding box center [744, 538] width 703 height 96
click at [475, 516] on textarea "I made a list of" at bounding box center [744, 538] width 703 height 96
click at [514, 516] on textarea "I made a list of" at bounding box center [744, 538] width 703 height 96
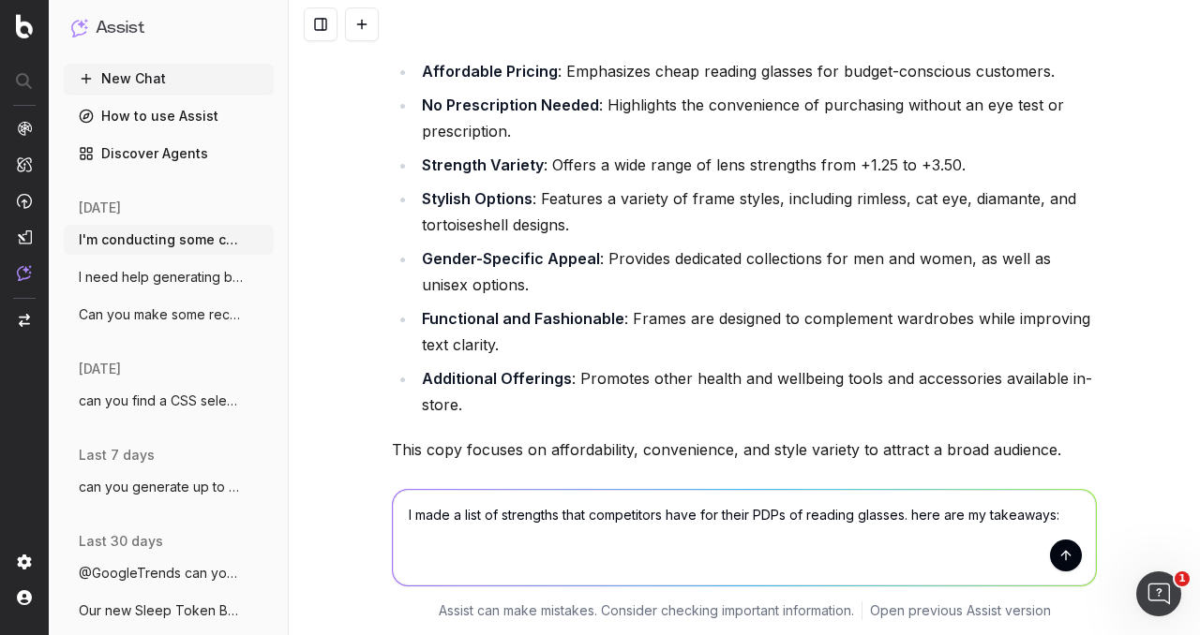
click at [416, 550] on textarea "I made a list of strengths that competitors have for their PDPs of reading glas…" at bounding box center [744, 538] width 703 height 96
paste textarea "https://www.goodlookers.co.uk/collections/reading-glasses/products/reading-glas…"
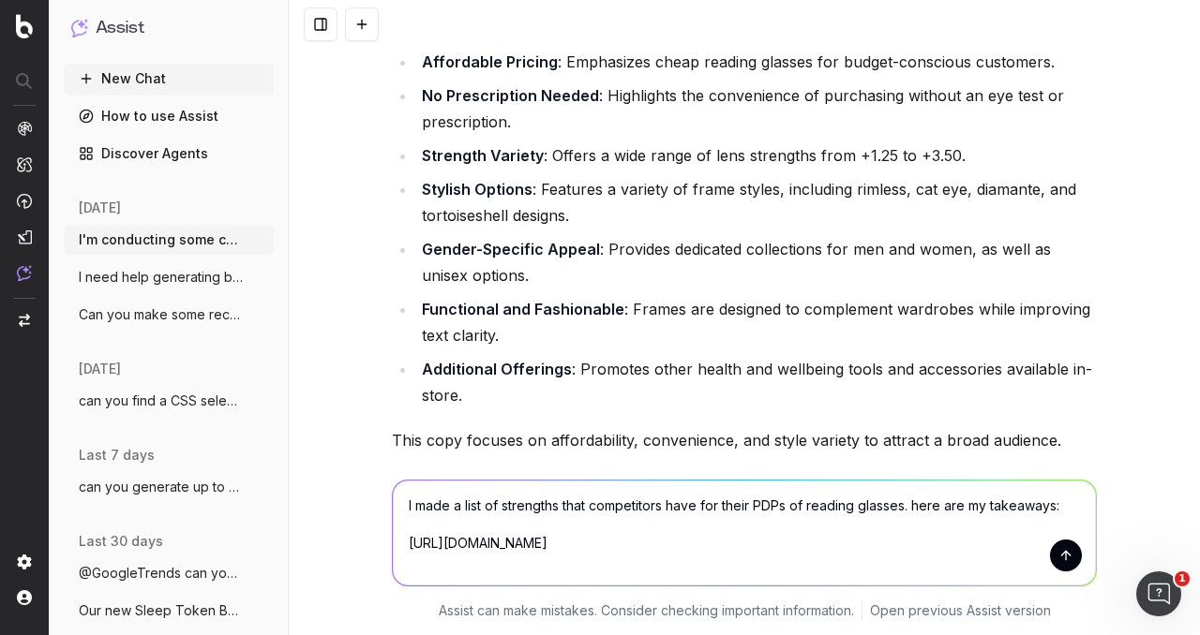
scroll to position [7419, 0]
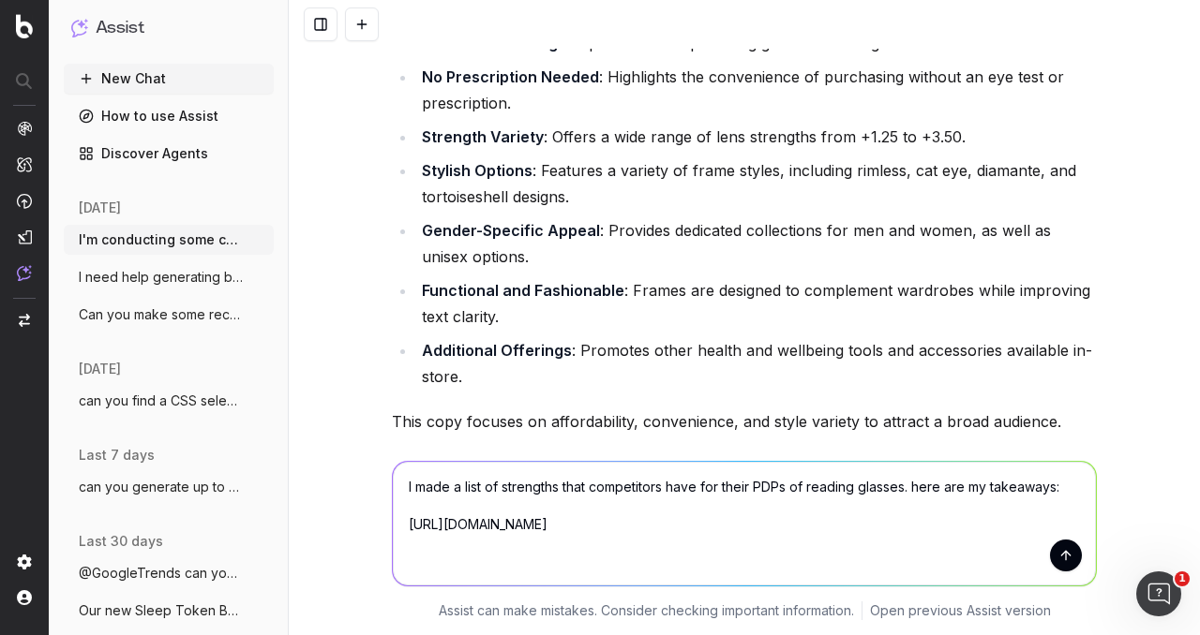
drag, startPoint x: 437, startPoint y: 571, endPoint x: 440, endPoint y: 561, distance: 9.8
click at [437, 569] on textarea "I made a list of strengths that competitors have for their PDPs of reading glas…" at bounding box center [744, 524] width 703 height 124
paste textarea ""Description Make a statement with Charli. Big, bold and beautiful, finished in…"
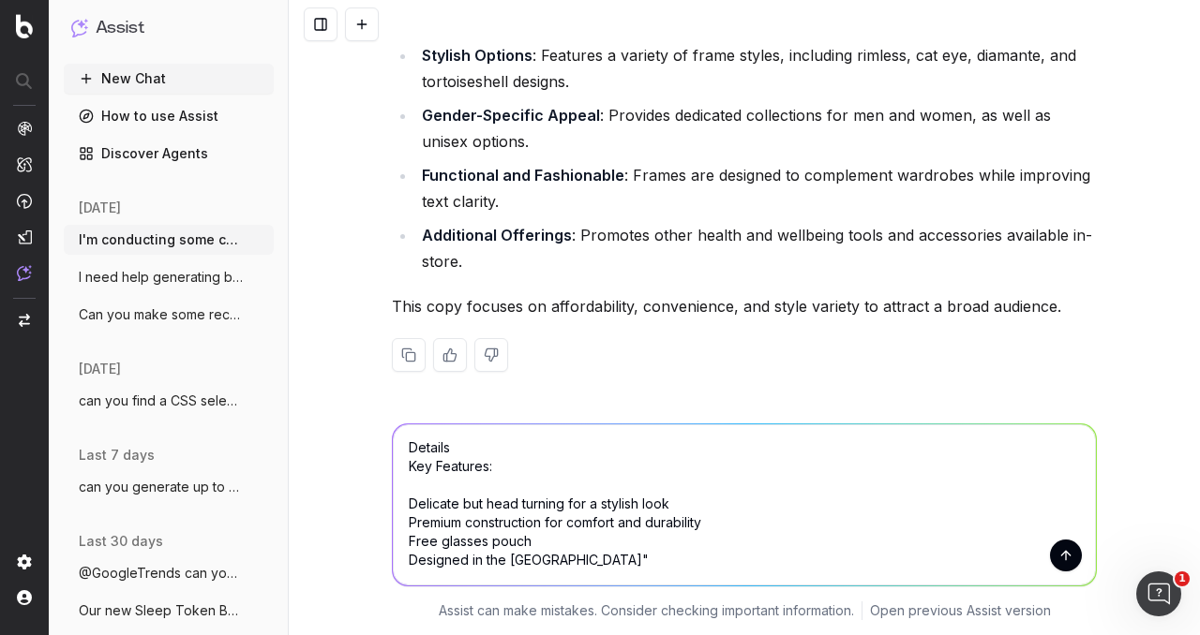
scroll to position [172, 0]
click at [470, 481] on textarea "I made a list of strengths that competitors have for their PDPs of reading glas…" at bounding box center [744, 505] width 703 height 161
paste textarea ""PDP includes a diagram of glasses measurement. Emphasis on the aesthetics of t…"
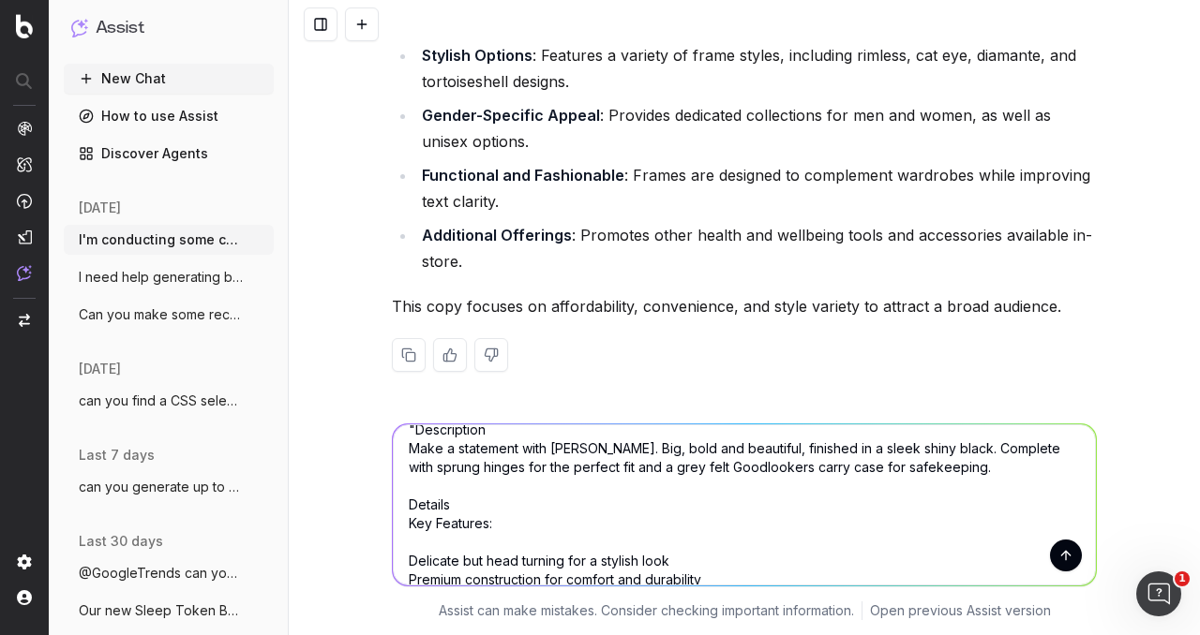
scroll to position [1, 0]
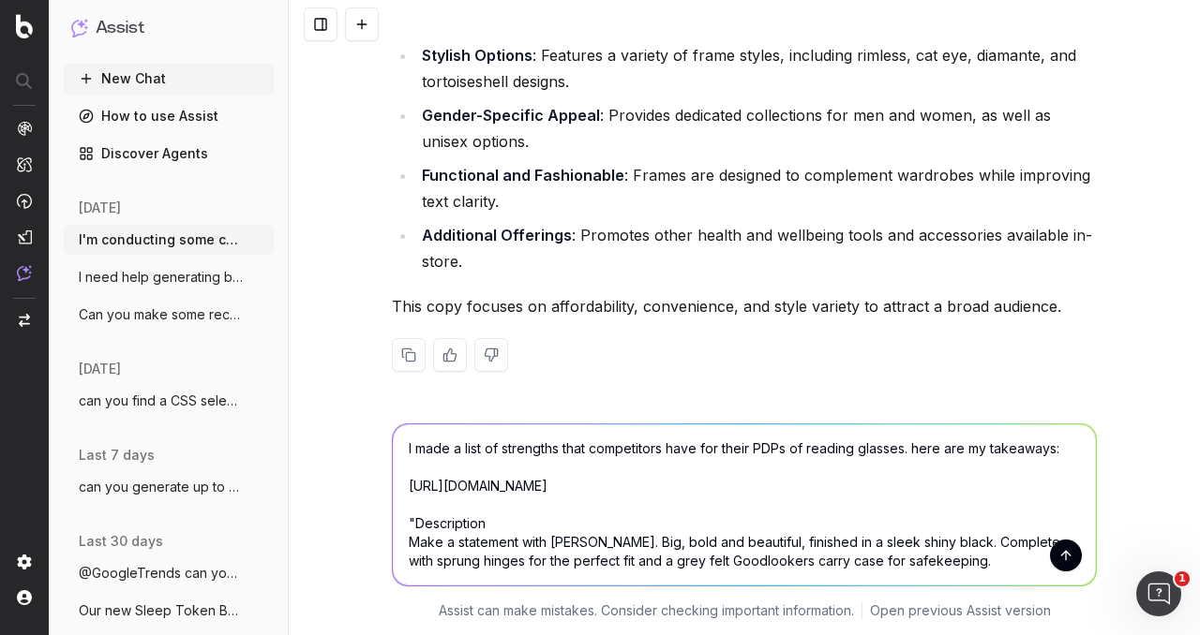
drag, startPoint x: 747, startPoint y: 392, endPoint x: 397, endPoint y: 447, distance: 353.9
click at [397, 447] on textarea "I made a list of strengths that competitors have for their PDPs of reading glas…" at bounding box center [744, 505] width 703 height 161
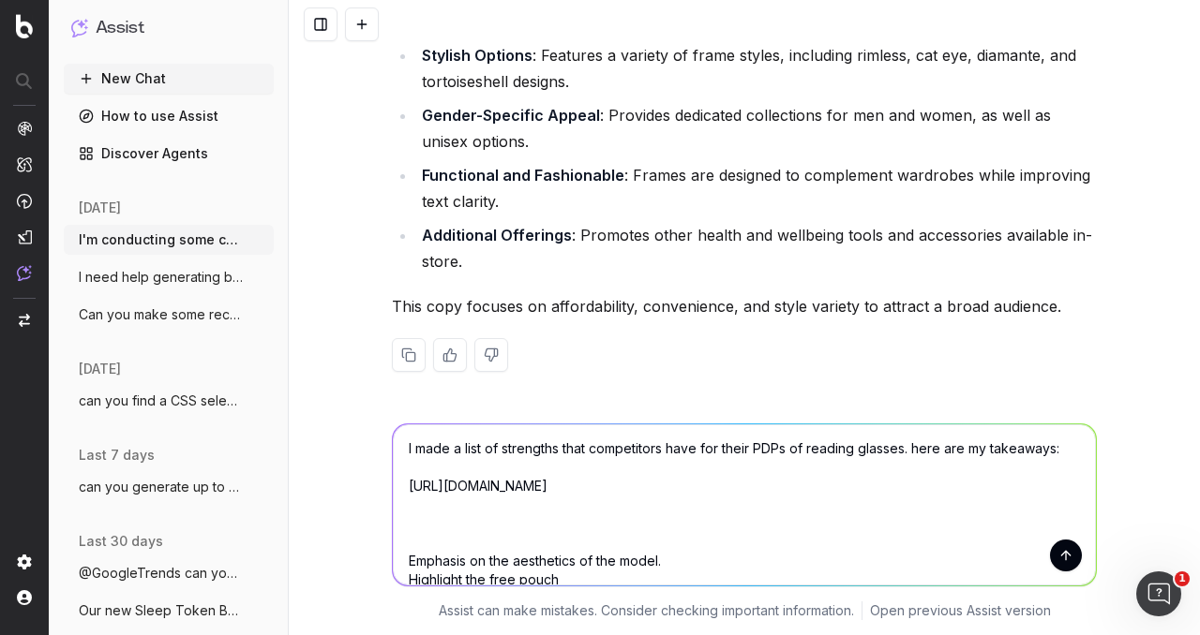
scroll to position [7456, 0]
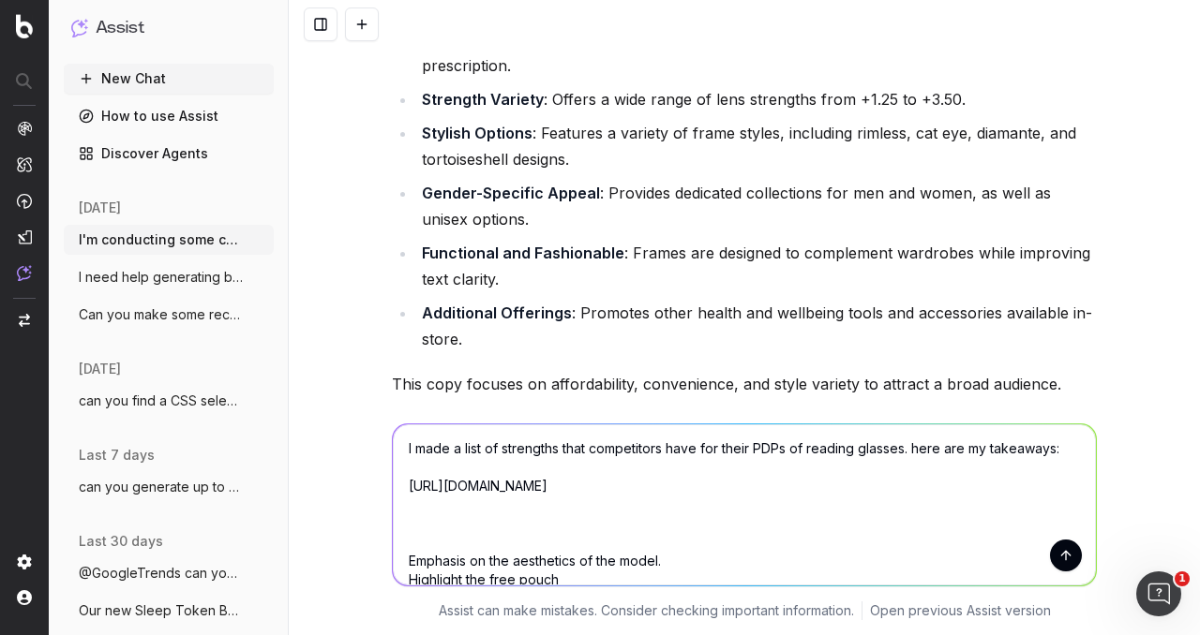
drag, startPoint x: 418, startPoint y: 507, endPoint x: 395, endPoint y: 477, distance: 37.5
click at [395, 477] on textarea "I made a list of strengths that competitors have for their PDPs of reading glas…" at bounding box center [744, 505] width 703 height 161
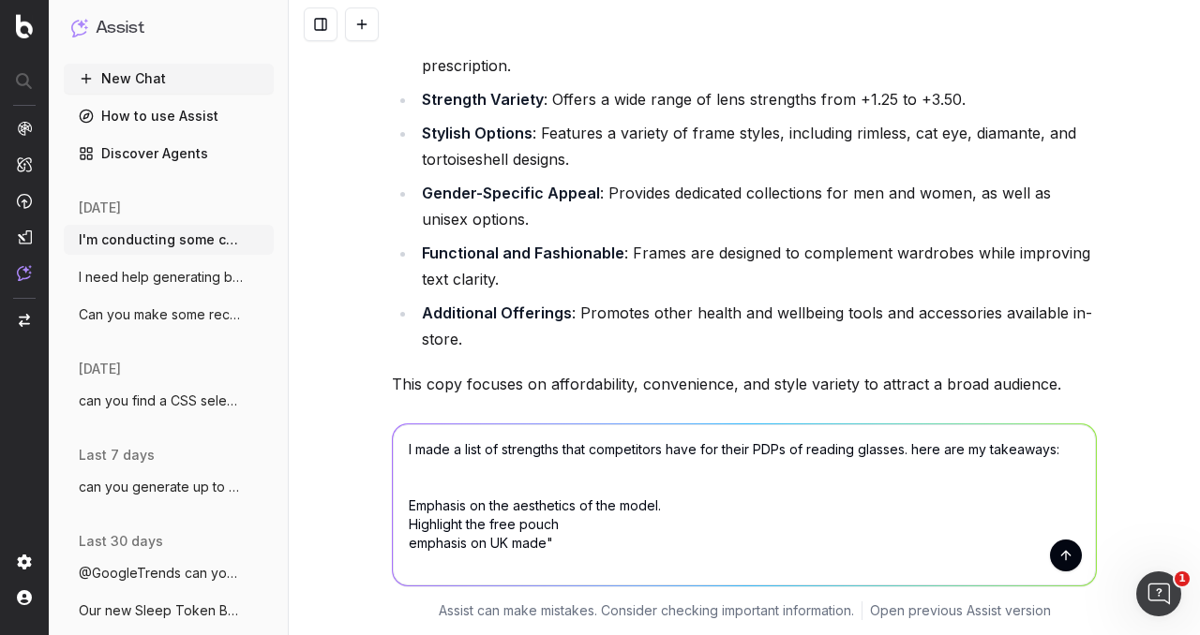
type textarea "I made a list of strengths that competitors have for their PDPs of reading glas…"
click at [569, 540] on textarea "I made a list of strengths that competitors have for their PDPs of reading glas…" at bounding box center [744, 505] width 703 height 161
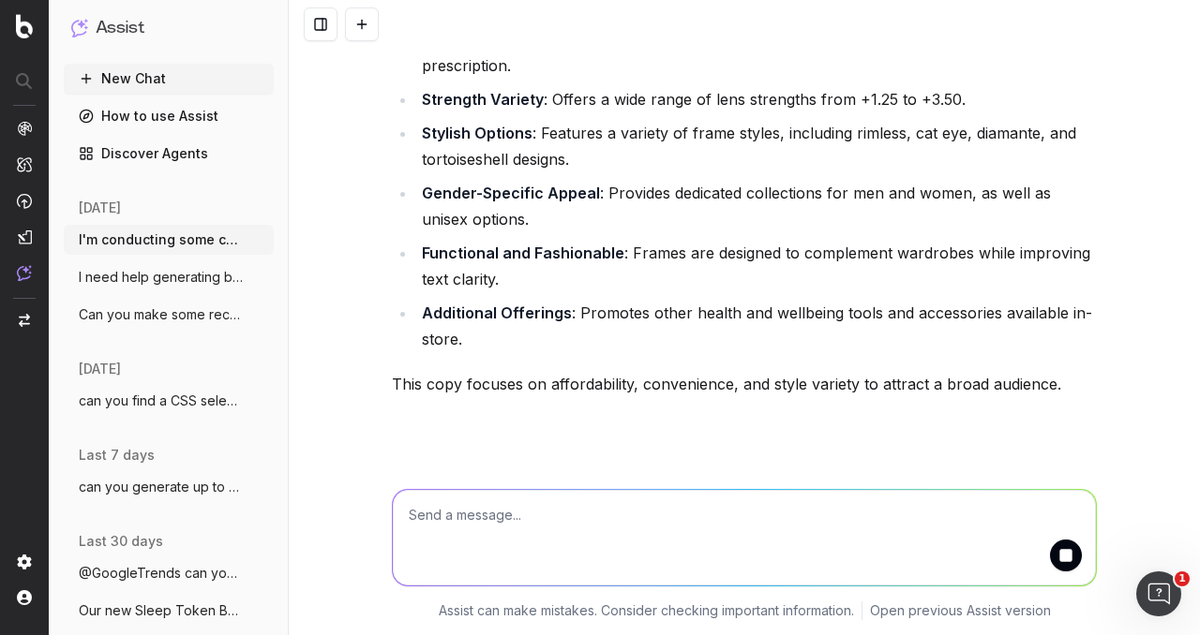
scroll to position [0, 0]
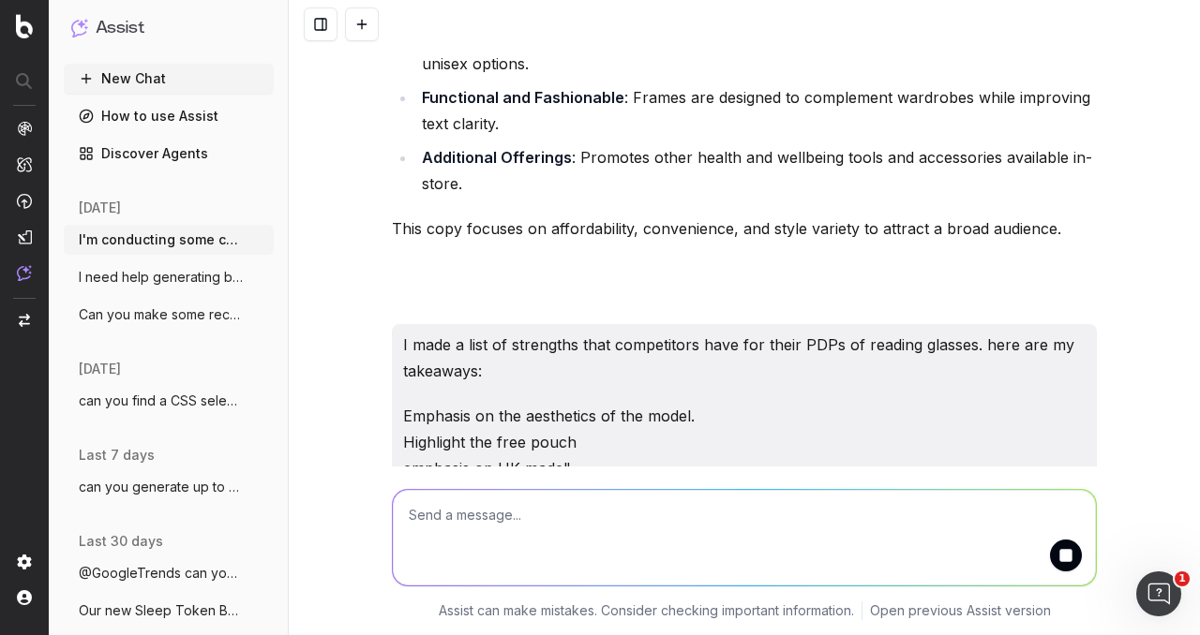
click at [1057, 552] on button "submit" at bounding box center [1066, 556] width 32 height 32
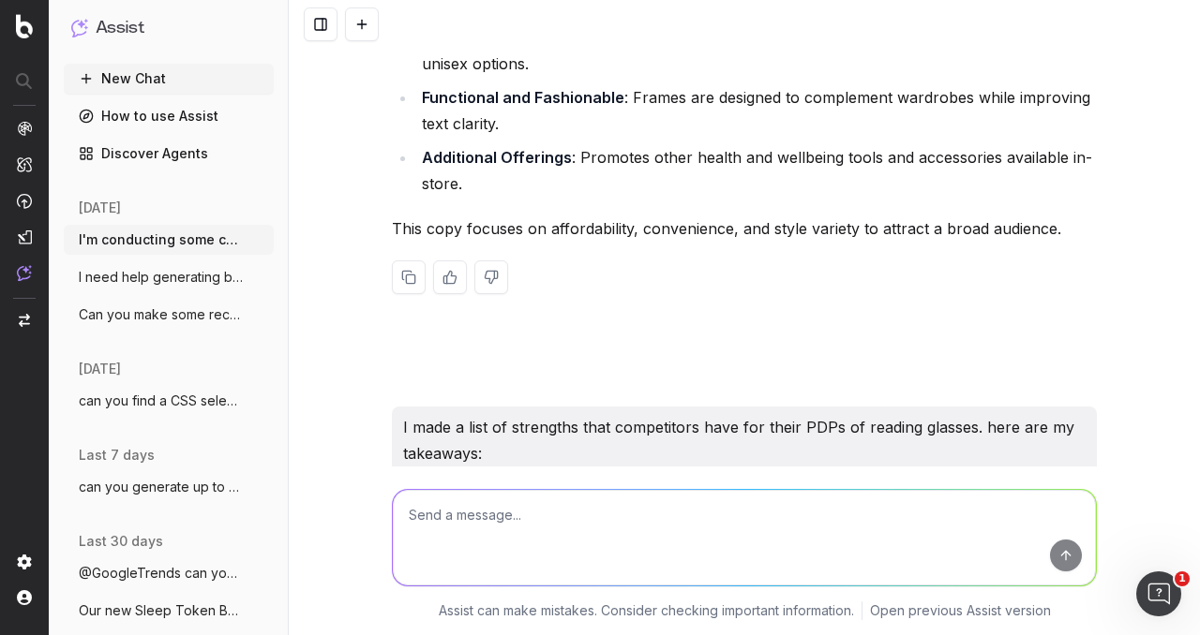
scroll to position [7668, 0]
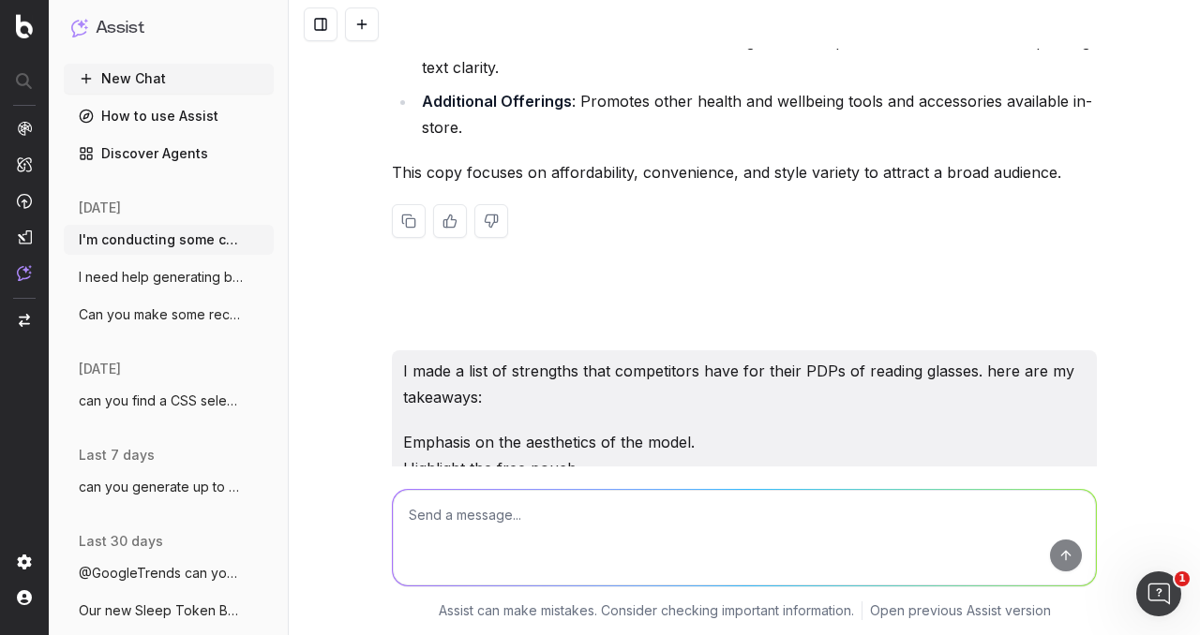
click at [562, 509] on textarea at bounding box center [744, 538] width 703 height 96
paste textarea "PDP includes an indepth diagram of glasses measurement"
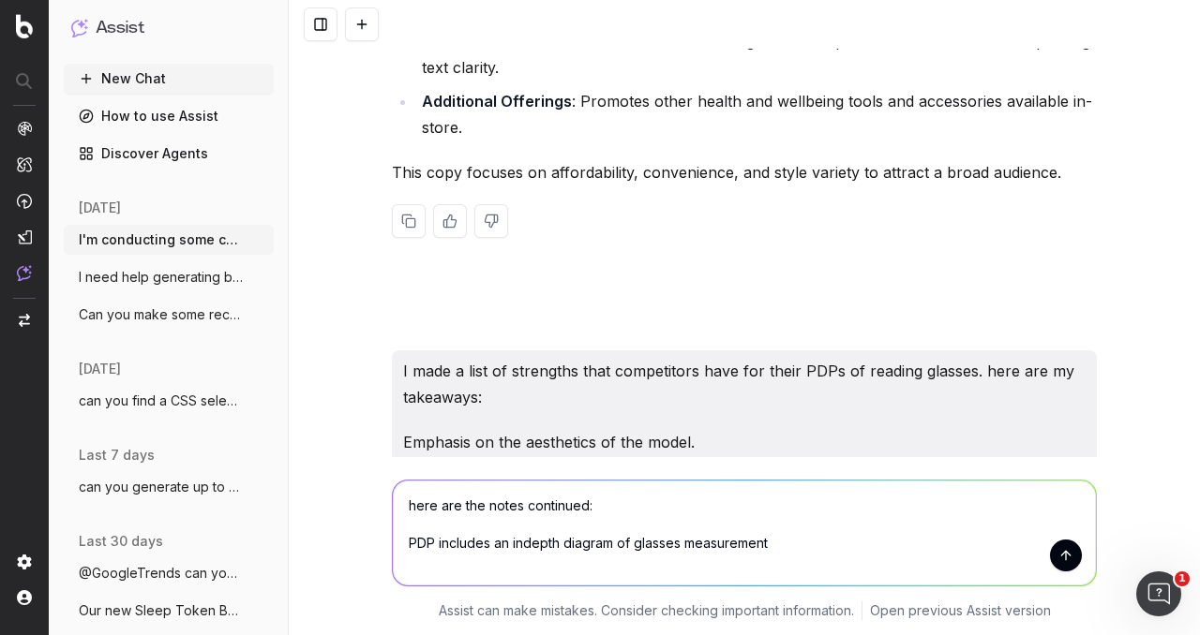
scroll to position [7677, 0]
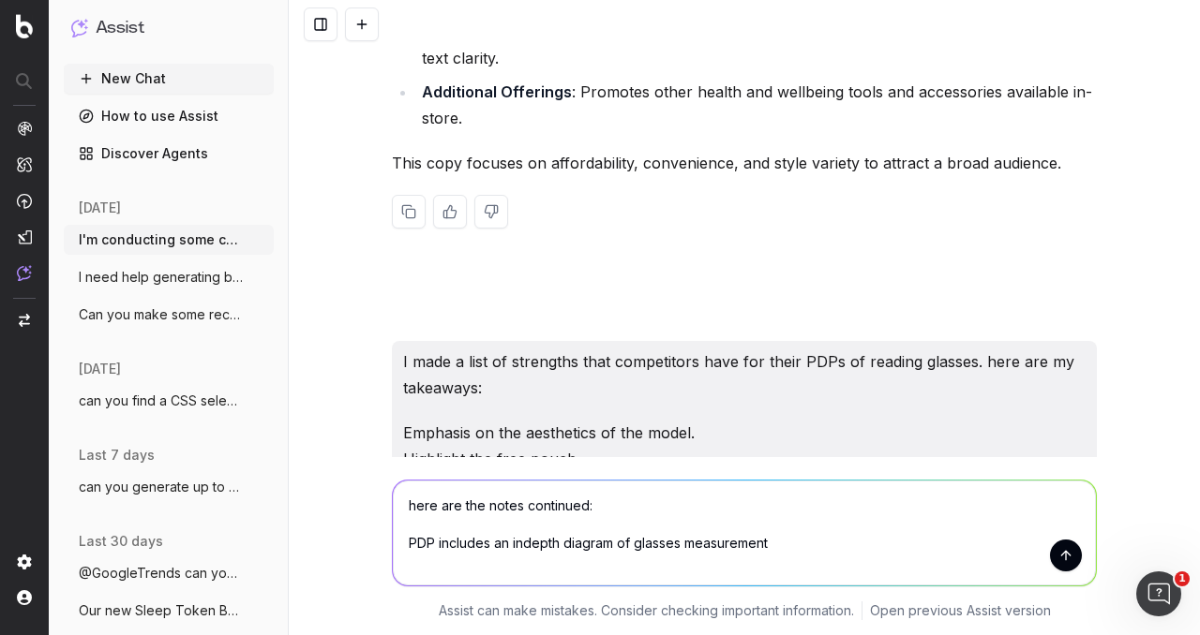
click at [767, 546] on textarea "here are the notes continued: PDP includes an indepth diagram of glasses measur…" at bounding box center [744, 533] width 703 height 105
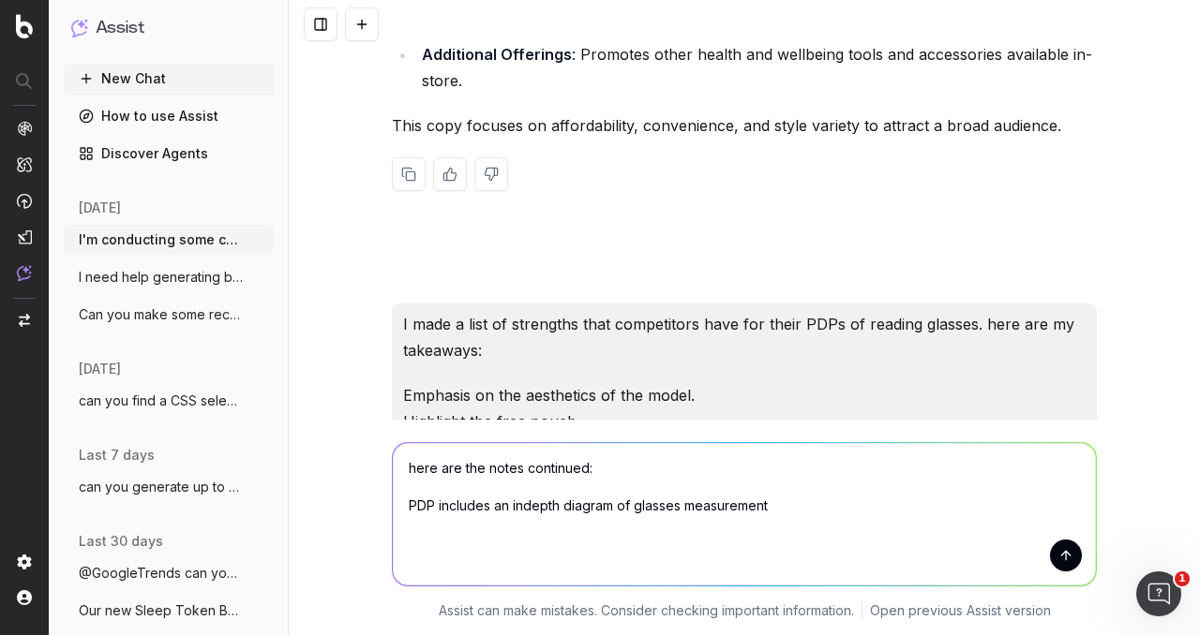
paste textarea ""Includes eco-friendly and sustainability USPs. Mentions regulations for added …"
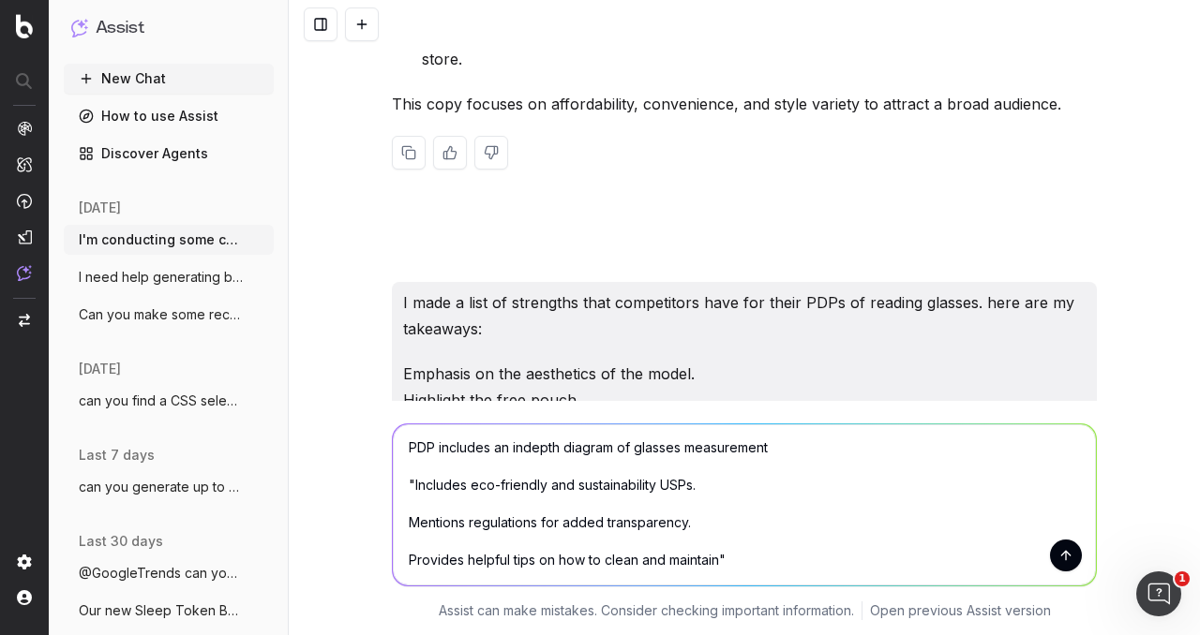
scroll to position [95, 0]
click at [545, 536] on textarea "here are the notes continued: PDP includes an indepth diagram of glasses measur…" at bounding box center [744, 505] width 703 height 161
paste textarea "Turns your problem into a solution"
click at [608, 548] on textarea "here are the notes continued: PDP includes an indepth diagram of glasses measur…" at bounding box center [744, 505] width 703 height 161
drag, startPoint x: 654, startPoint y: 532, endPoint x: 395, endPoint y: 540, distance: 258.8
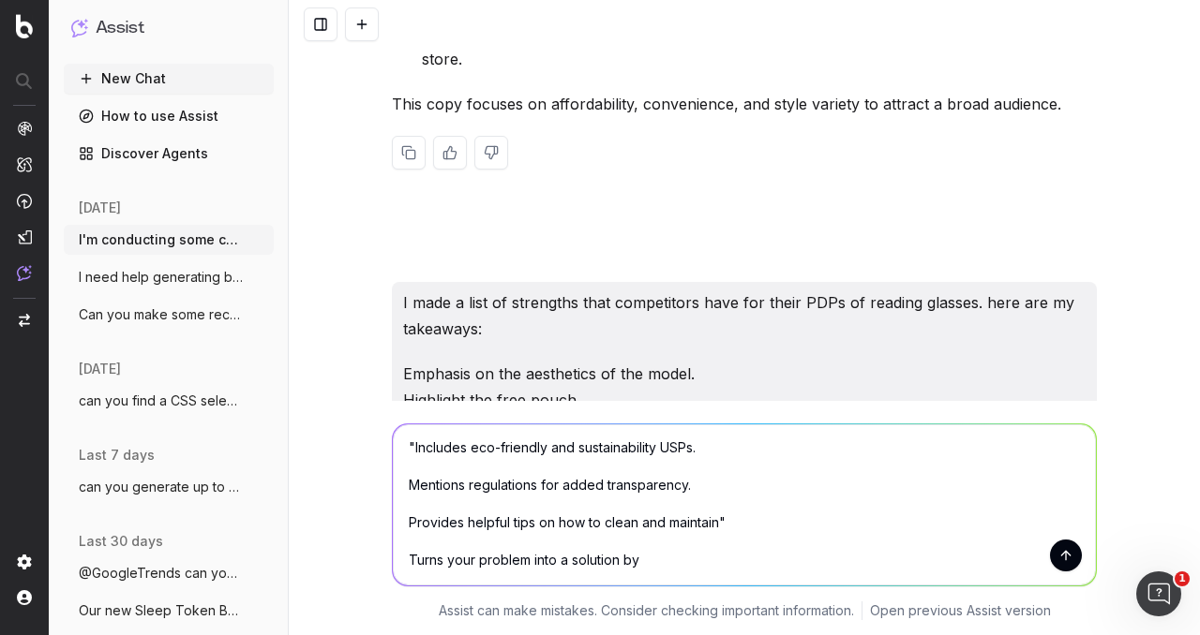
click at [395, 540] on textarea "here are the notes continued: PDP includes an indepth diagram of glasses measur…" at bounding box center [744, 505] width 703 height 161
paste textarea "Turns your problem into a solution by introducing several magnifications availa…"
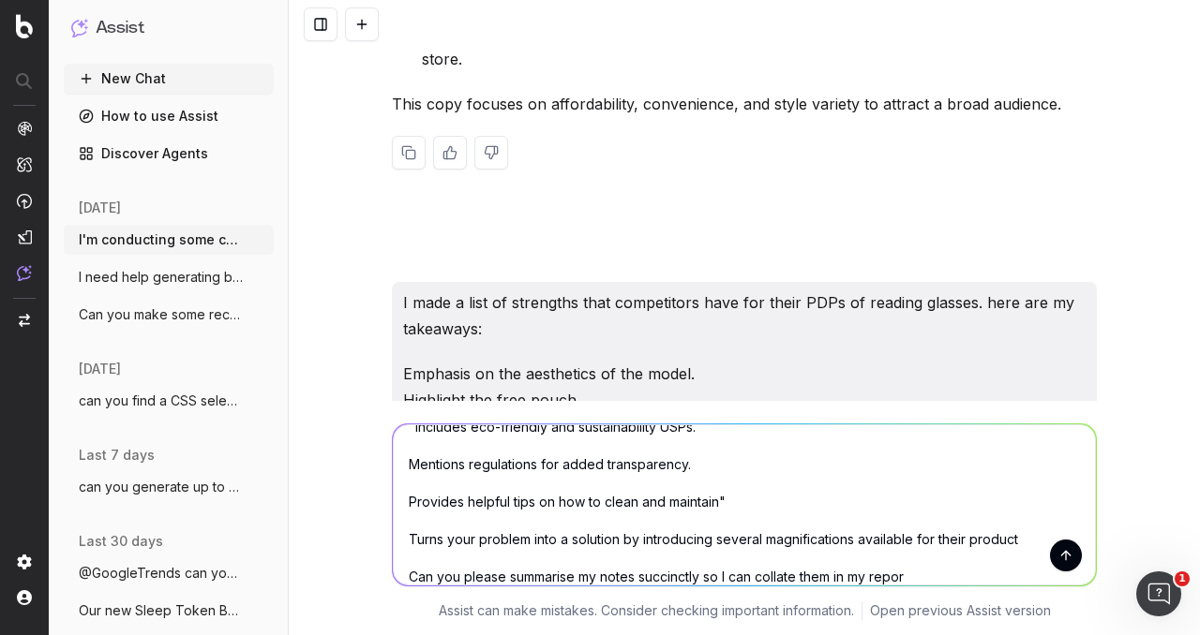
type textarea "here are the notes continued: PDP includes an indepth diagram of glasses measur…"
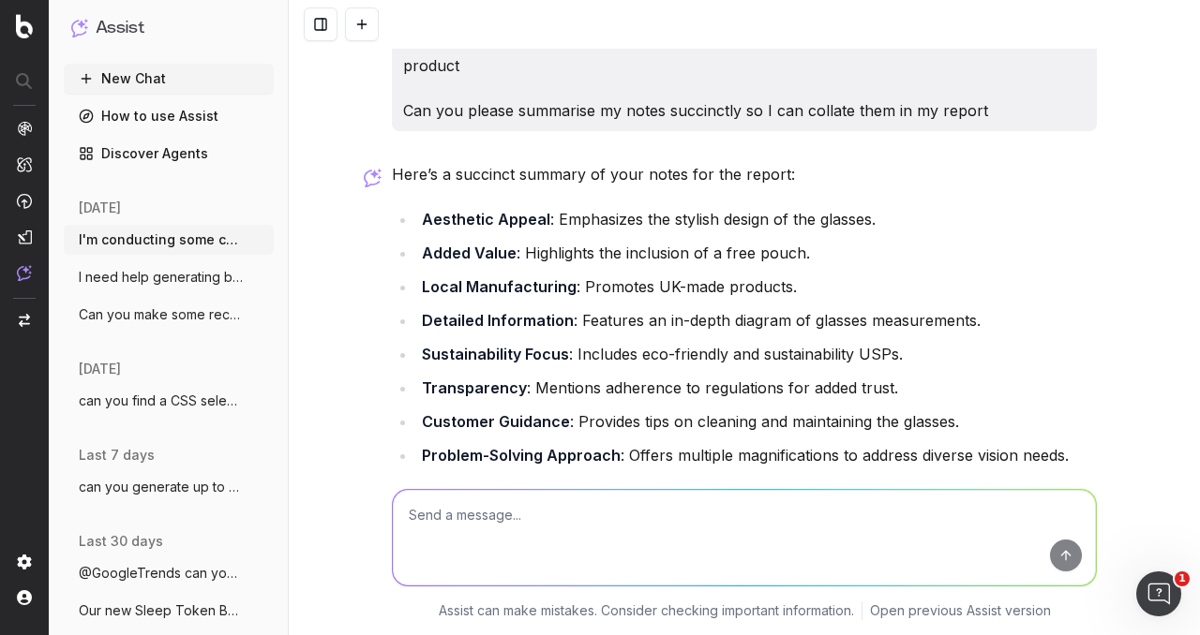
scroll to position [8320, 0]
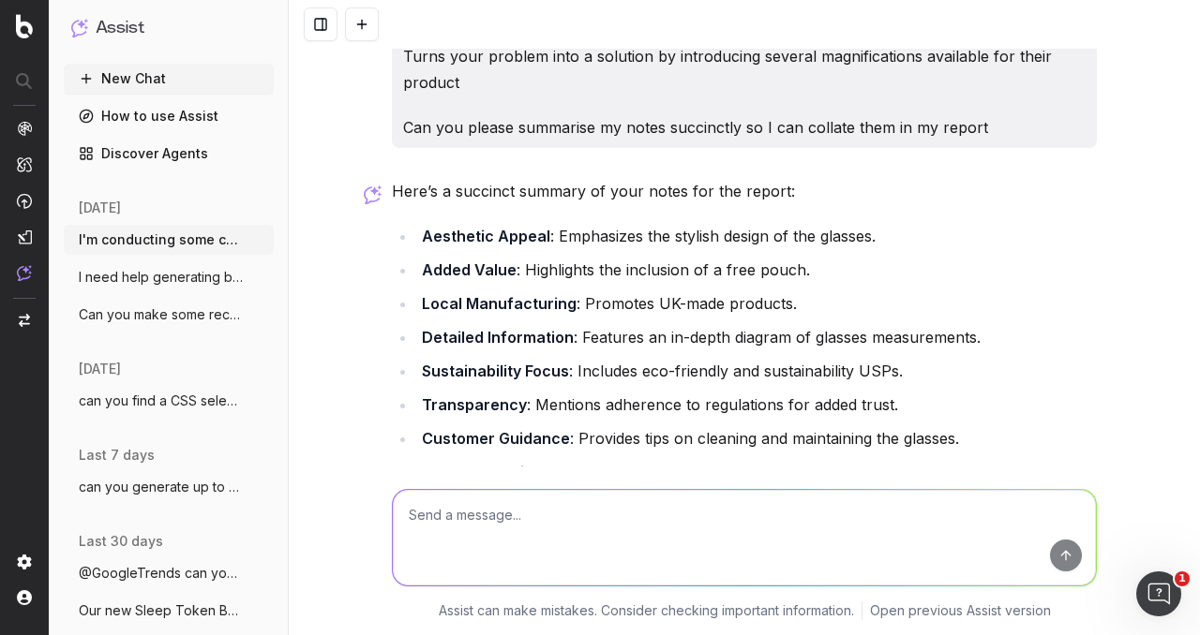
click at [488, 503] on textarea at bounding box center [744, 538] width 703 height 96
type textarea "can you please structure this in a paragraph"
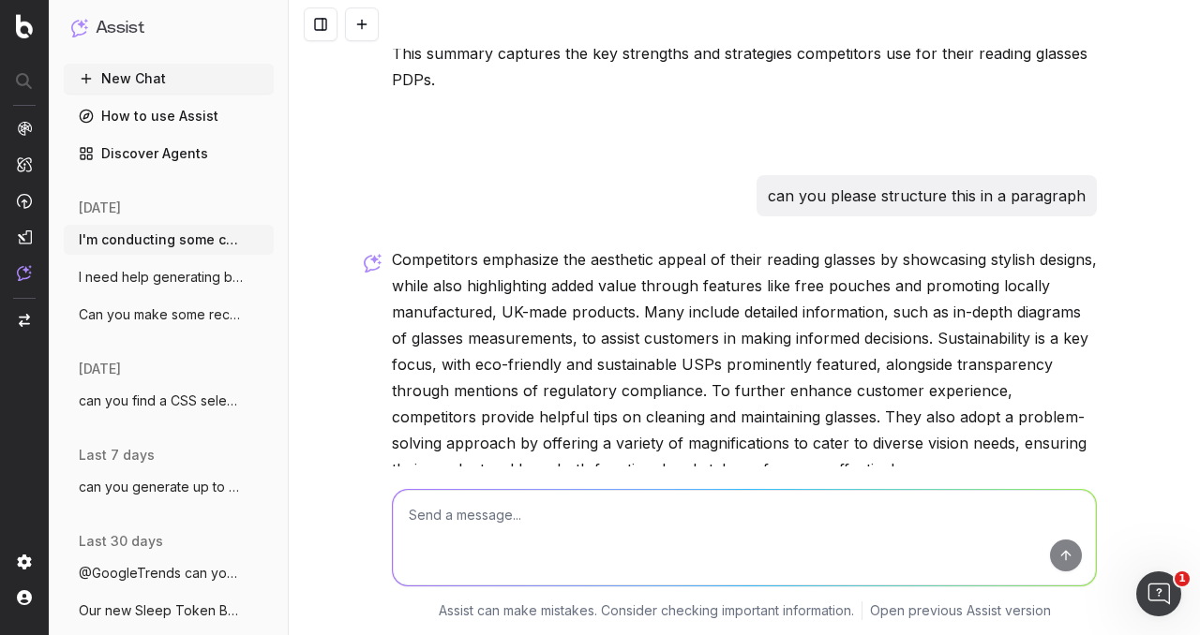
scroll to position [8804, 0]
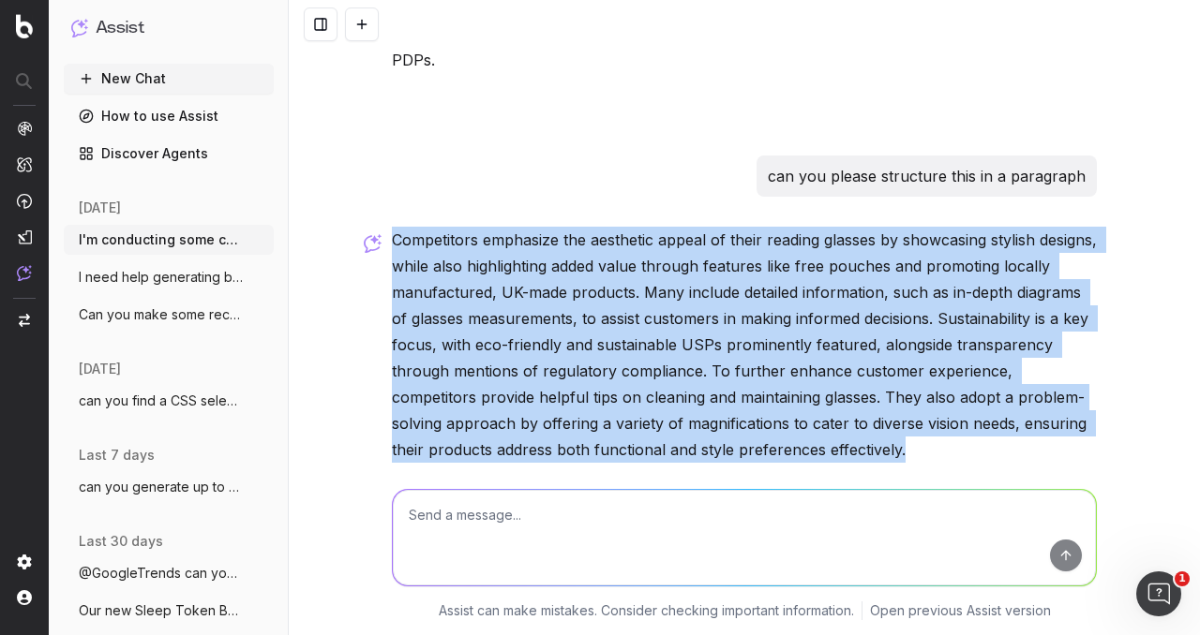
drag, startPoint x: 387, startPoint y: 155, endPoint x: 964, endPoint y: 367, distance: 615.2
click at [964, 367] on p "Competitors emphasize the aesthetic appeal of their reading glasses by showcasi…" at bounding box center [744, 345] width 705 height 236
copy p "Competitors emphasize the aesthetic appeal of their reading glasses by showcasi…"
click at [500, 227] on p "Competitors emphasize the aesthetic appeal of their reading glasses by showcasi…" at bounding box center [744, 345] width 705 height 236
drag, startPoint x: 390, startPoint y: 157, endPoint x: 965, endPoint y: 374, distance: 615.1
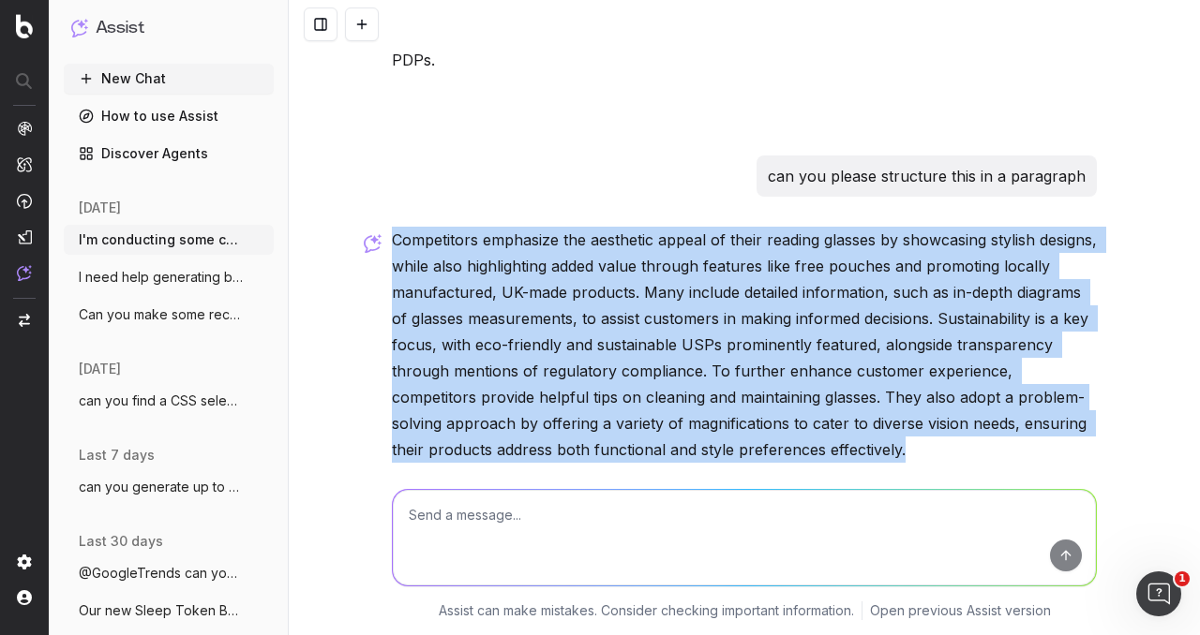
click at [965, 374] on p "Competitors emphasize the aesthetic appeal of their reading glasses by showcasi…" at bounding box center [744, 345] width 705 height 236
copy p "Competitors emphasize the aesthetic appeal of their reading glasses by showcasi…"
